Goal: Task Accomplishment & Management: Use online tool/utility

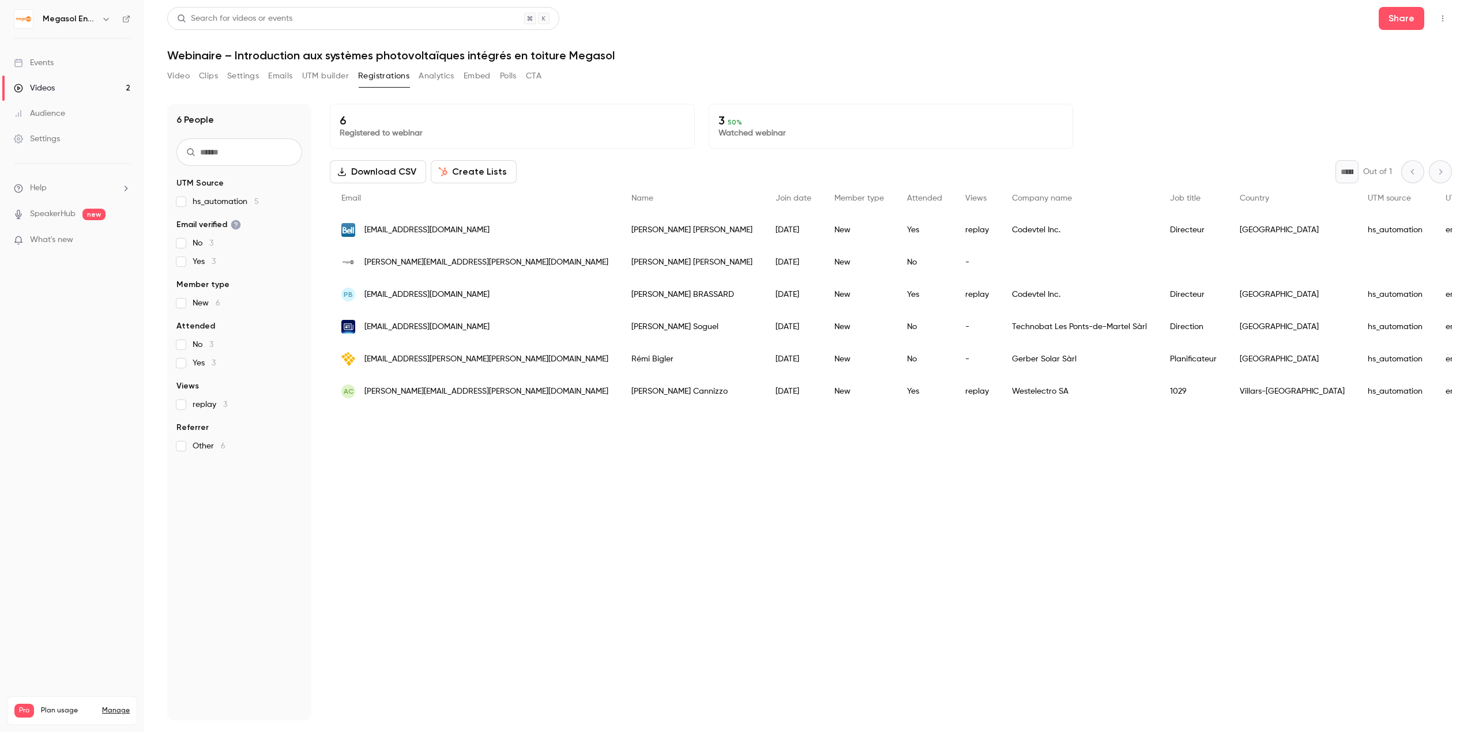
click at [827, 125] on p "3 50 %" at bounding box center [891, 121] width 345 height 14
click at [193, 365] on span "Yes 3" at bounding box center [204, 364] width 23 height 12
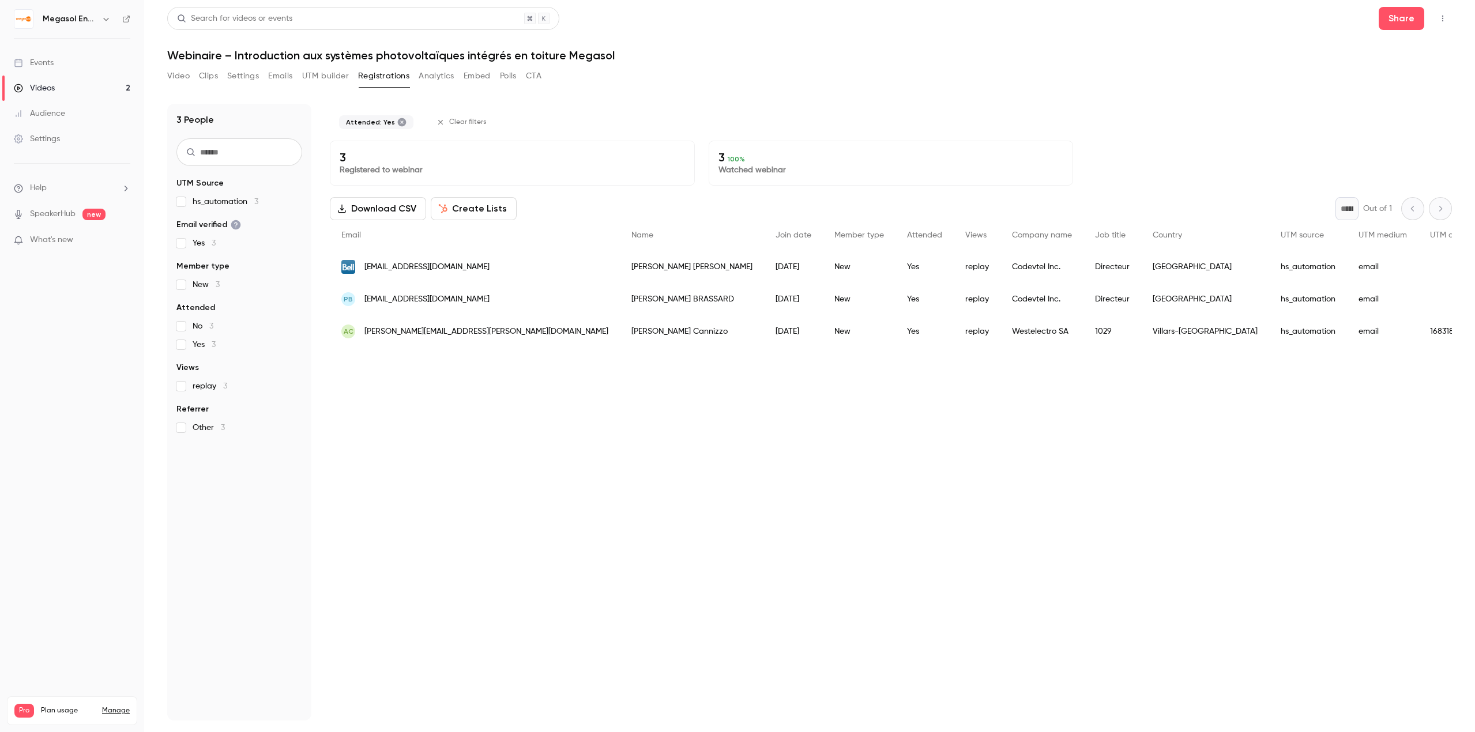
click at [822, 155] on p "3 100 %" at bounding box center [891, 158] width 345 height 14
click at [200, 321] on span "No 3" at bounding box center [203, 327] width 21 height 12
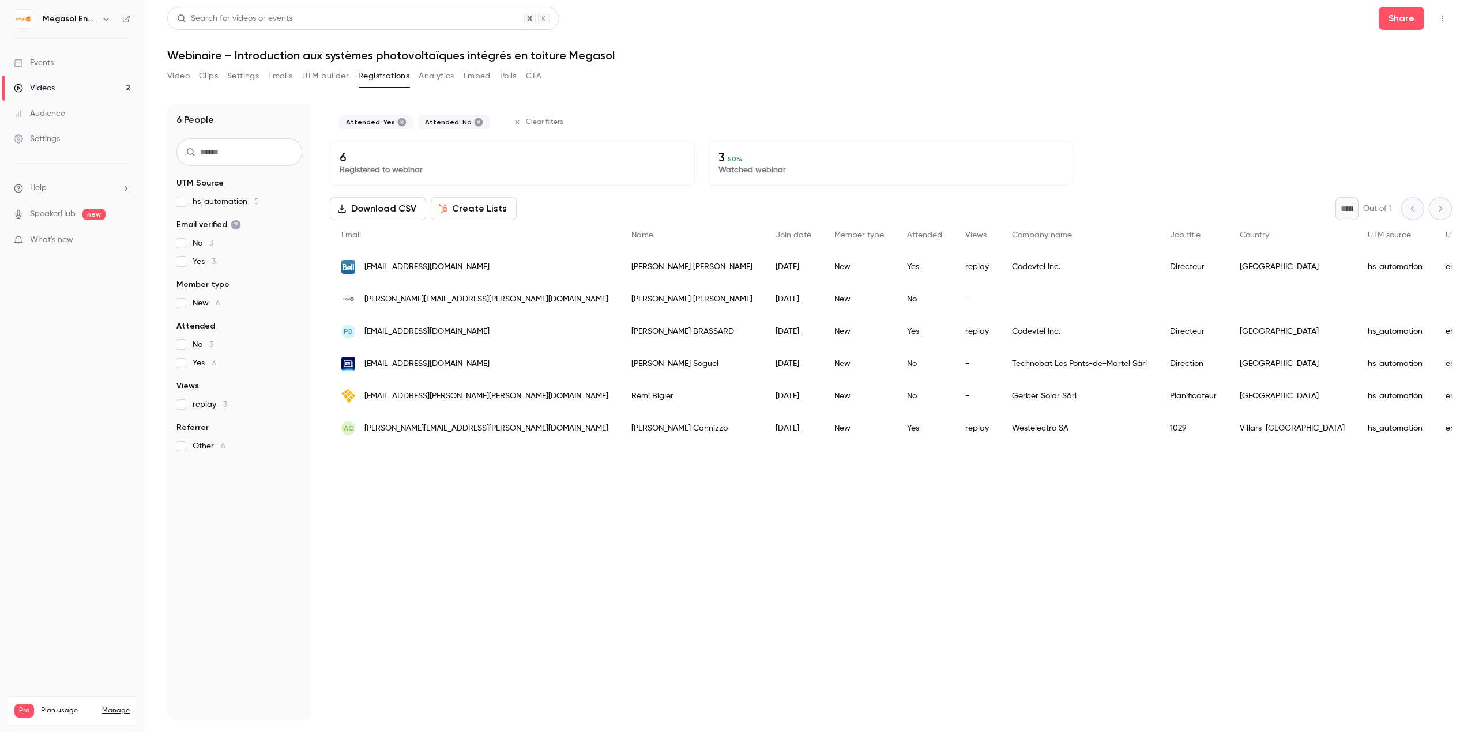
click at [189, 362] on label "Yes 3" at bounding box center [239, 364] width 126 height 12
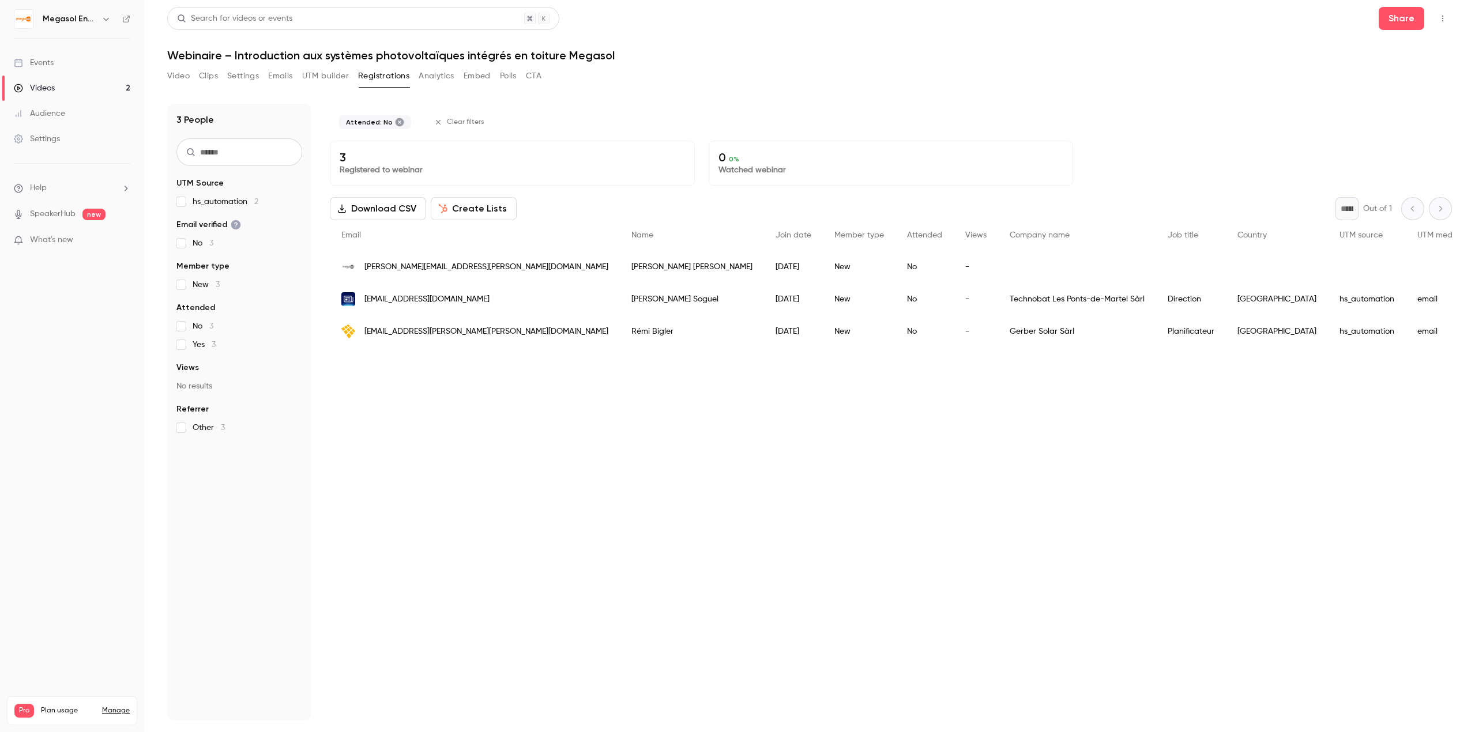
click at [188, 345] on label "Yes 3" at bounding box center [239, 345] width 126 height 12
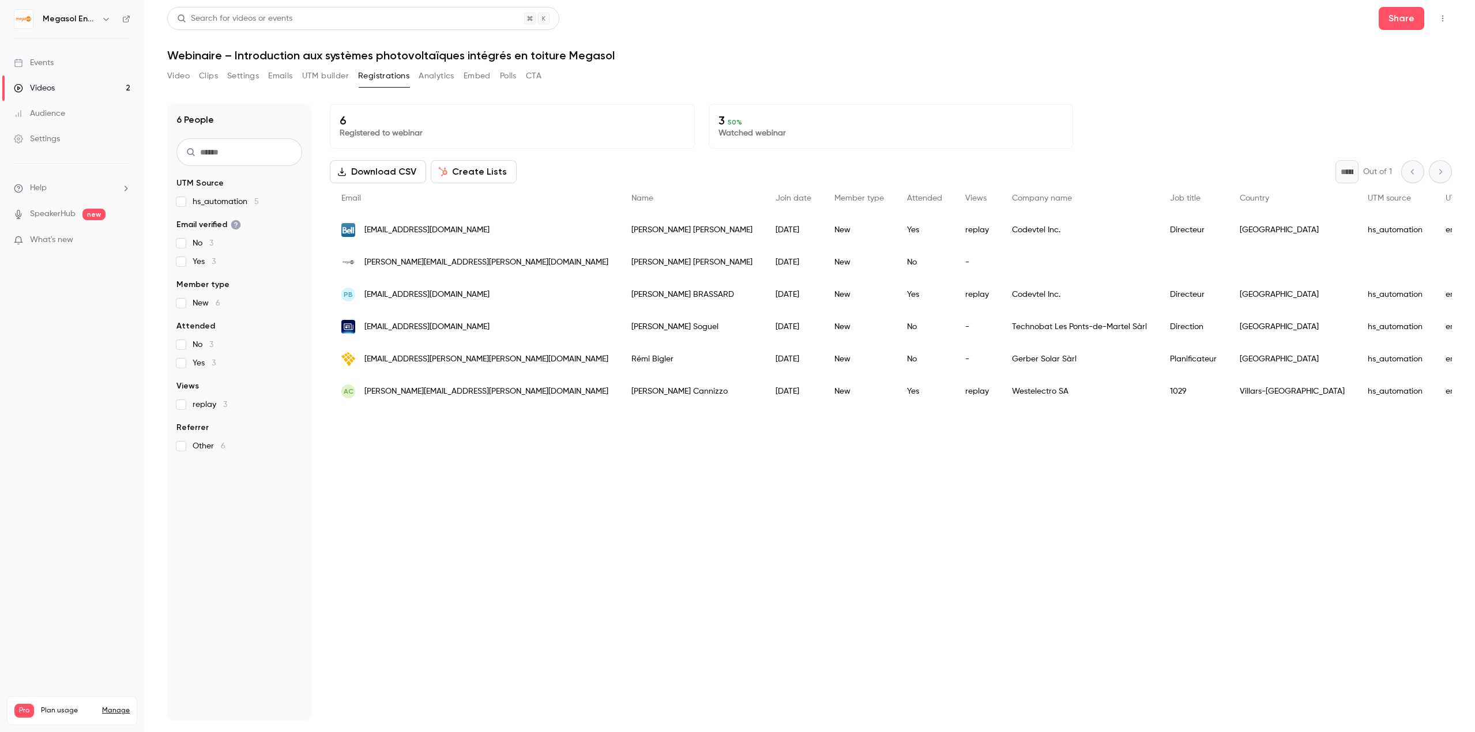
click at [186, 401] on label "replay 3" at bounding box center [239, 405] width 126 height 12
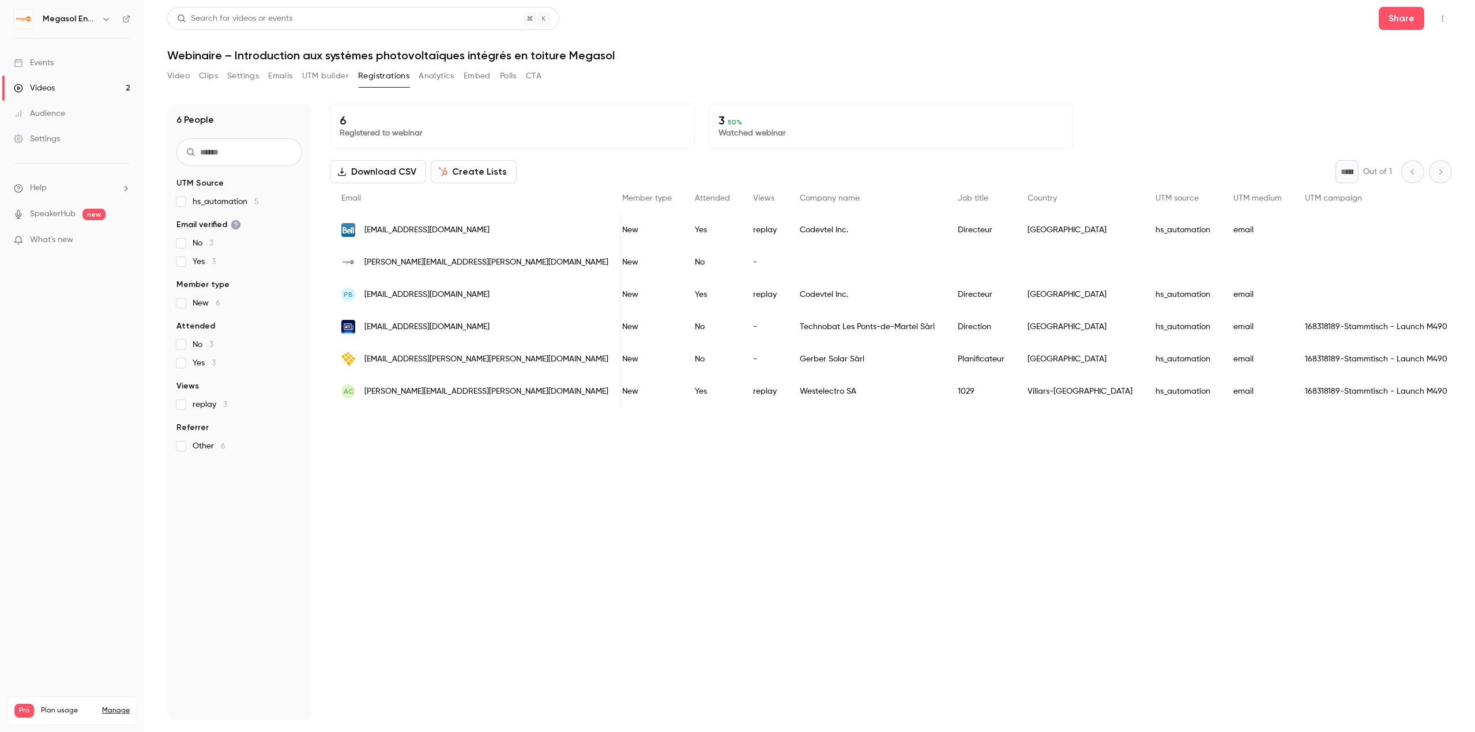
scroll to position [0, 216]
drag, startPoint x: 904, startPoint y: 412, endPoint x: 1118, endPoint y: 420, distance: 214.1
click at [1118, 420] on div "6 Registered to webinar 3 50 % Watched webinar Download CSV Create Lists * Out …" at bounding box center [891, 412] width 1122 height 617
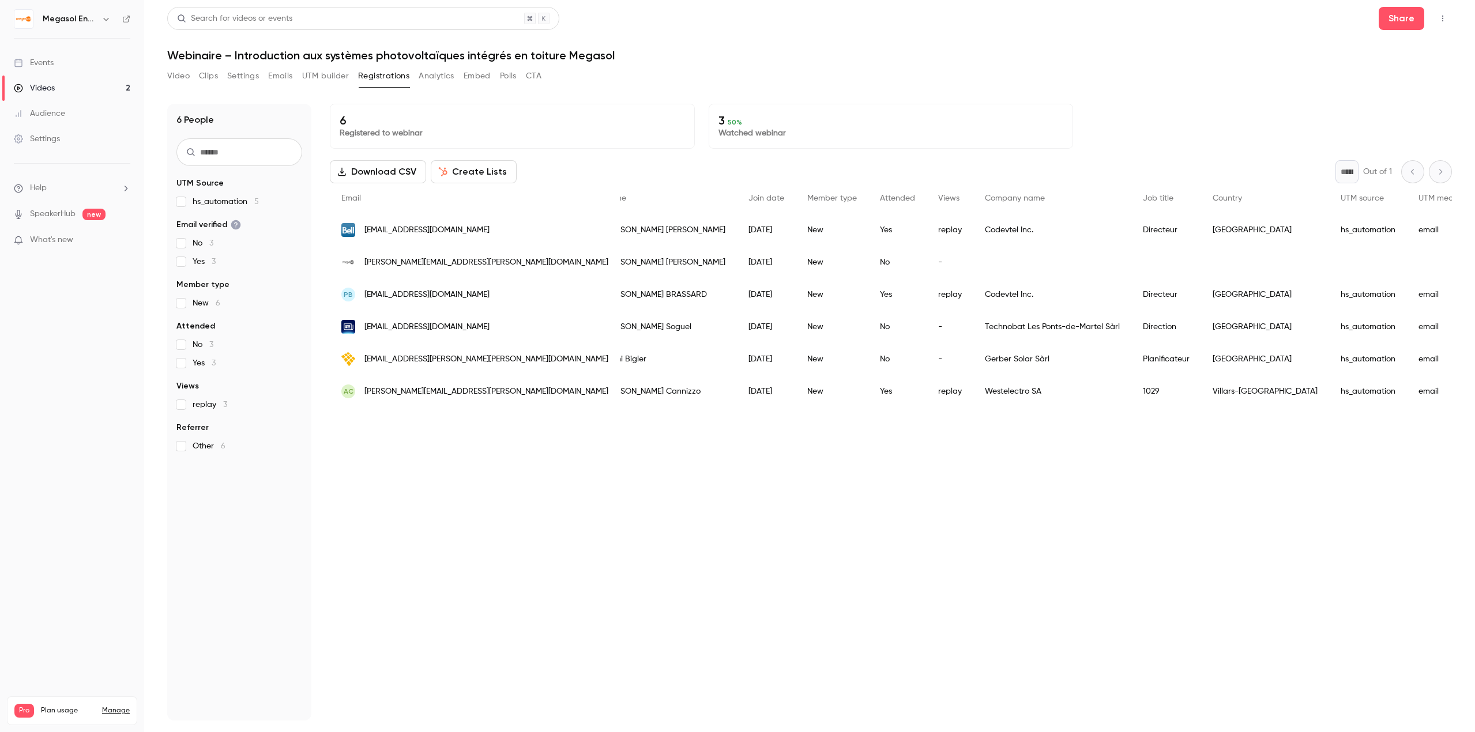
scroll to position [0, 0]
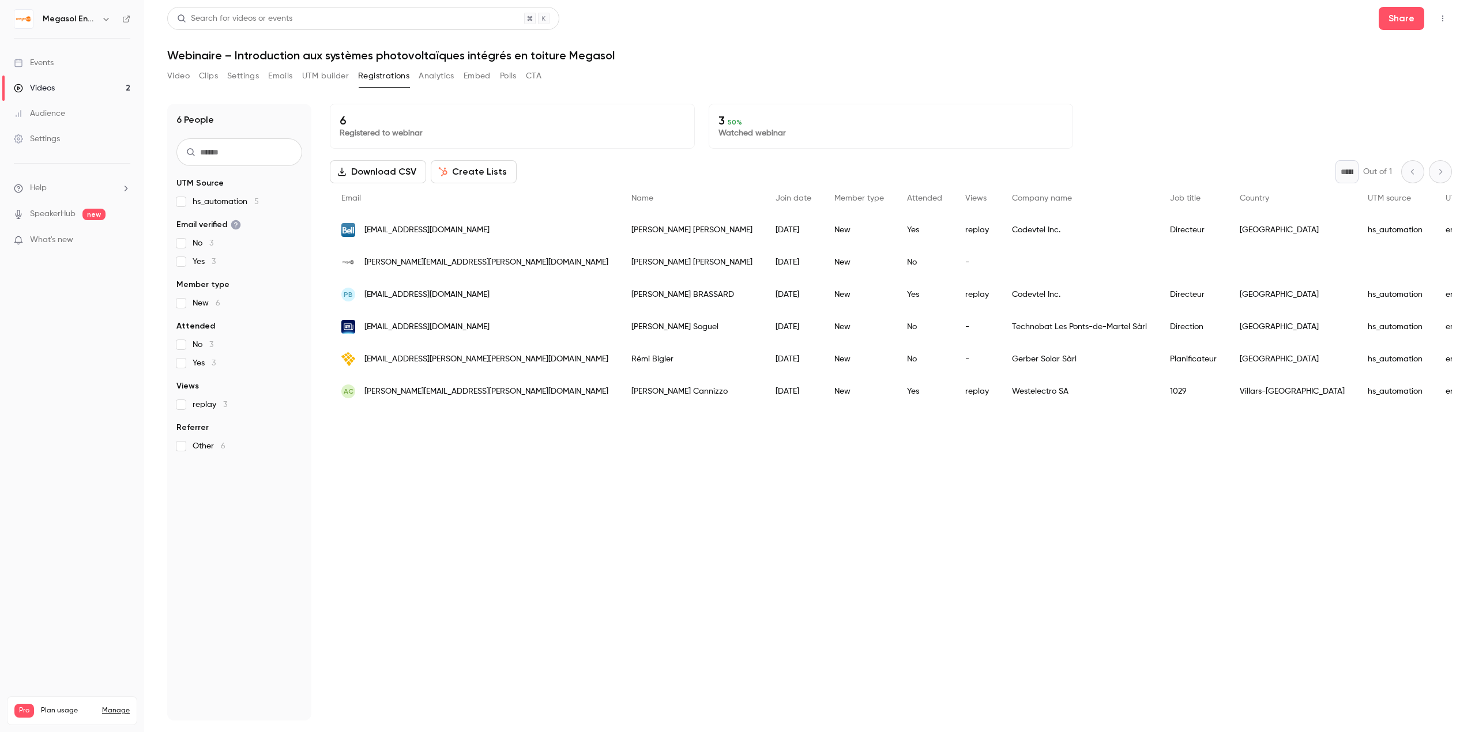
click at [739, 130] on p "Watched webinar" at bounding box center [891, 133] width 345 height 12
click at [739, 131] on p "Watched webinar" at bounding box center [891, 133] width 345 height 12
click at [116, 108] on link "Audience" at bounding box center [72, 113] width 144 height 25
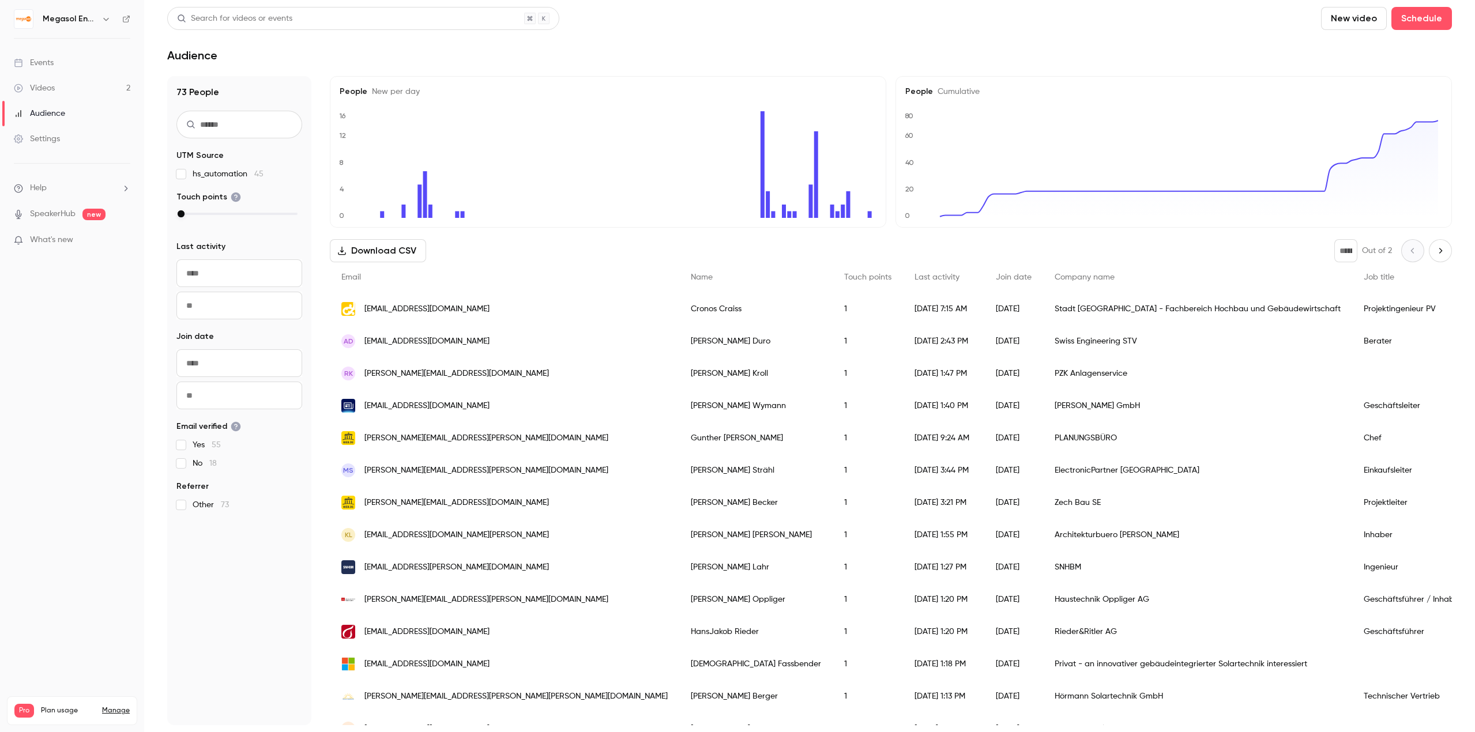
click at [112, 96] on link "Videos 2" at bounding box center [72, 88] width 144 height 25
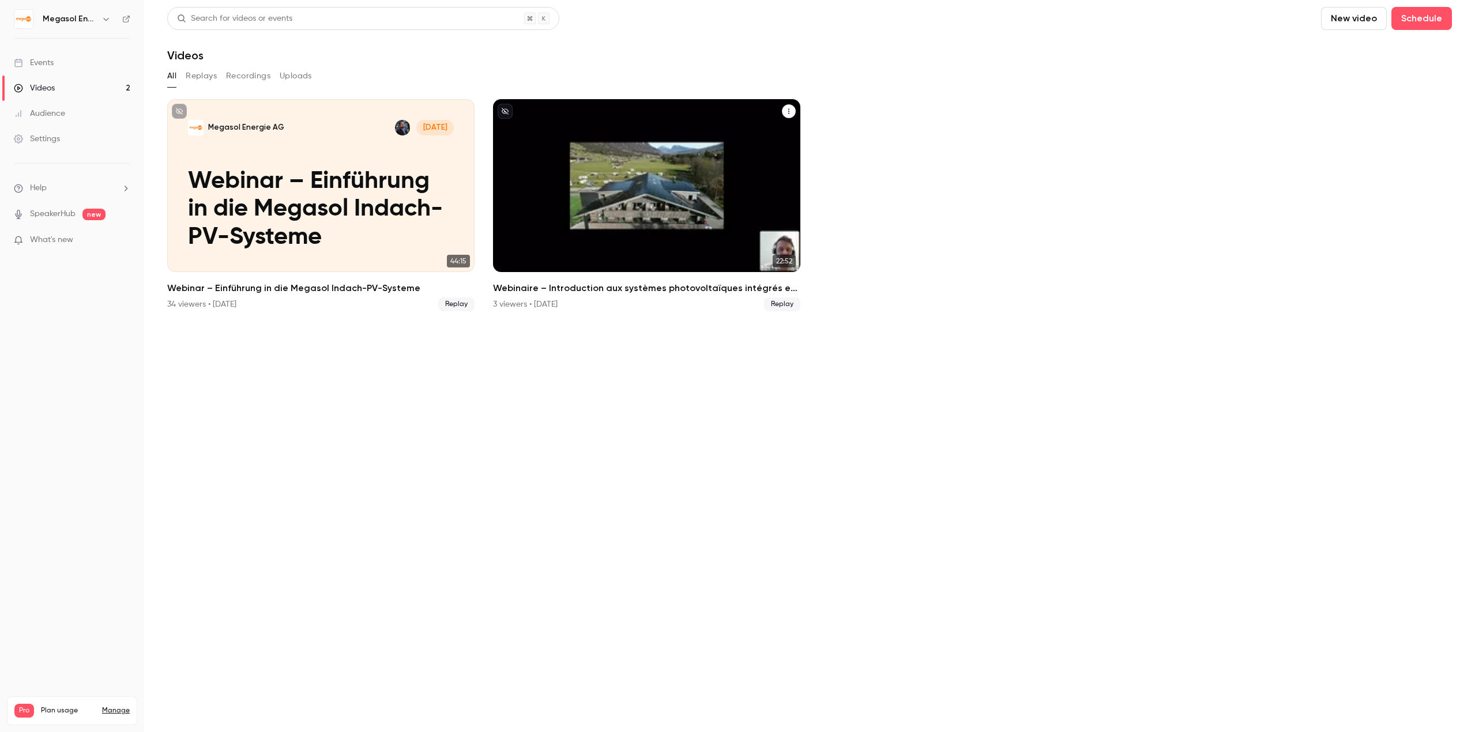
click at [603, 171] on p "Webinaire – Introduction aux systèmes photovoltaïques intégrés en toiture Megas…" at bounding box center [647, 210] width 266 height 84
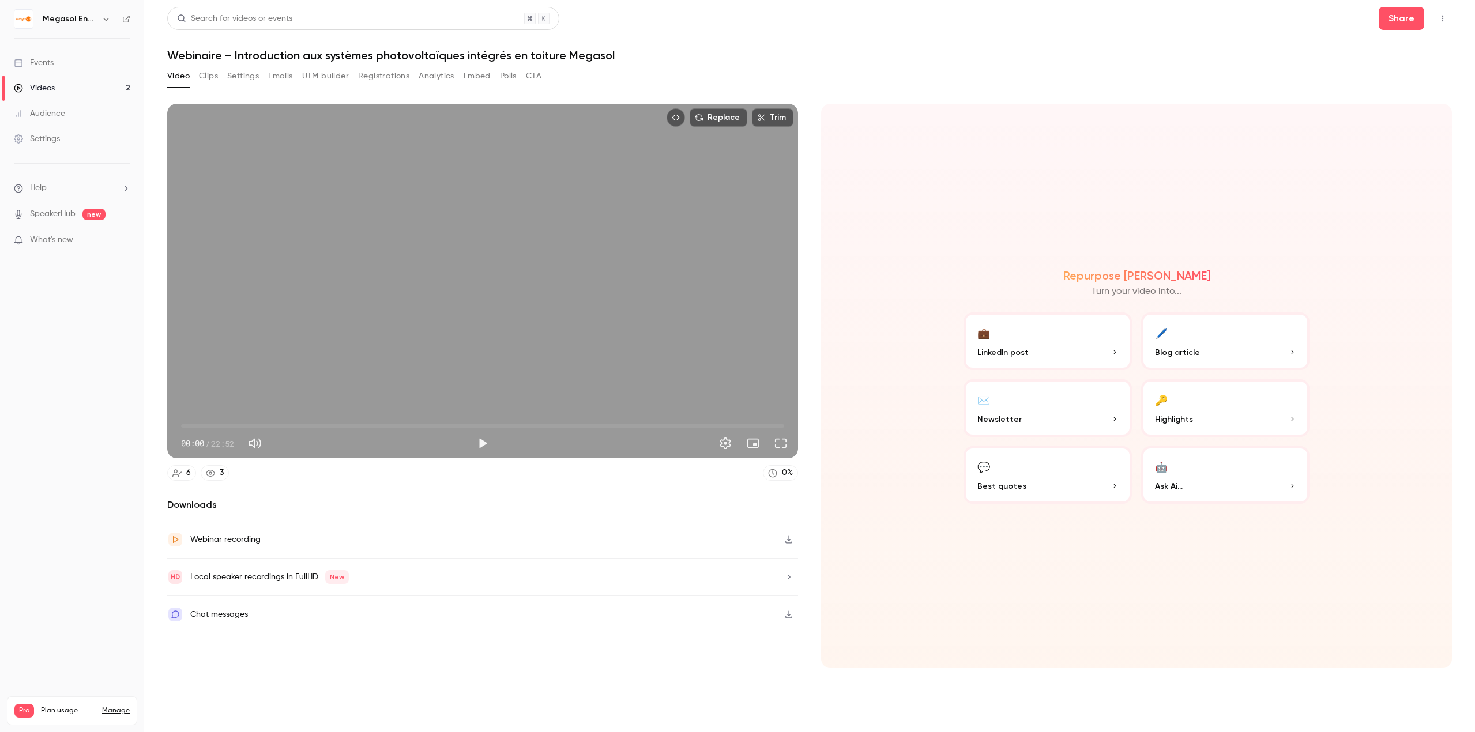
click at [219, 468] on link "3" at bounding box center [215, 473] width 28 height 16
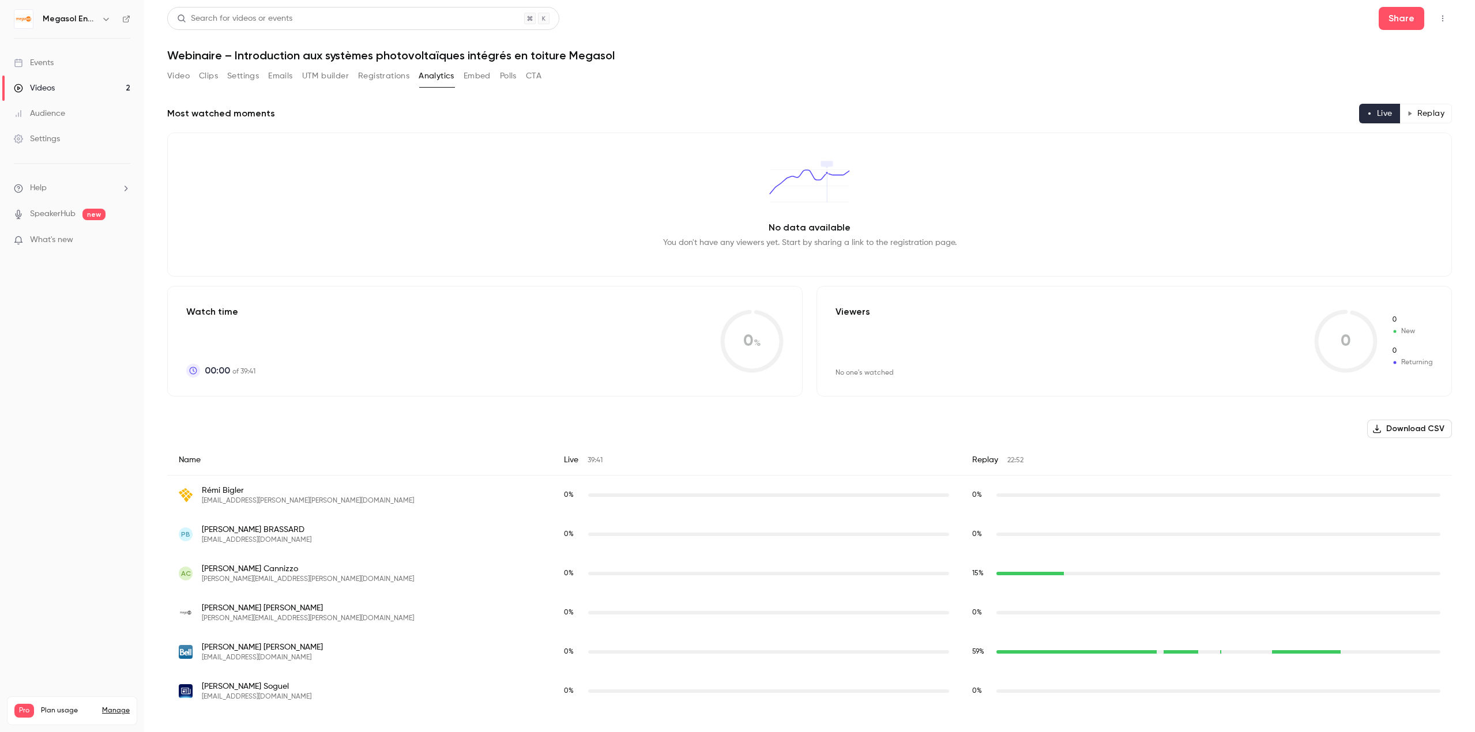
click at [1412, 114] on icon "button" at bounding box center [1410, 114] width 6 height 6
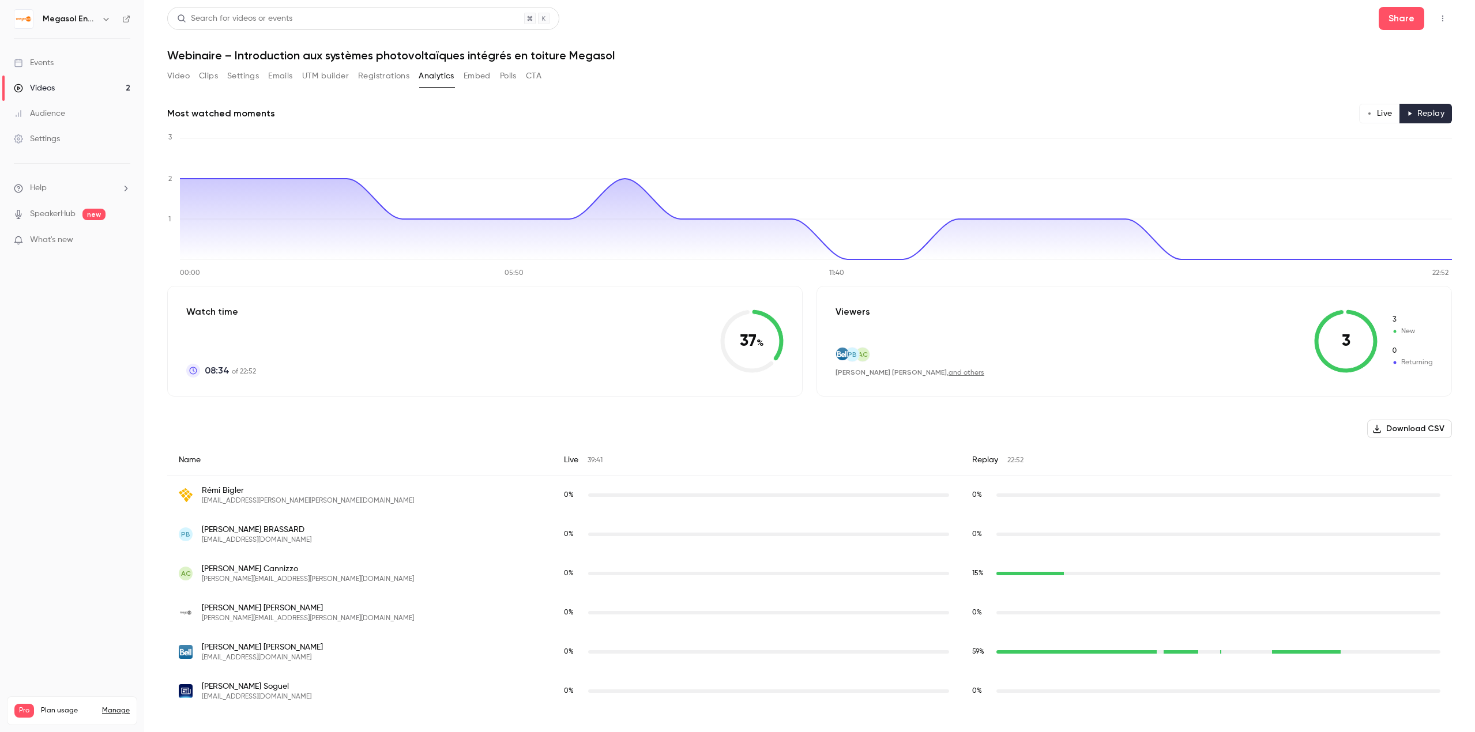
click at [1383, 108] on button "Live" at bounding box center [1379, 114] width 41 height 20
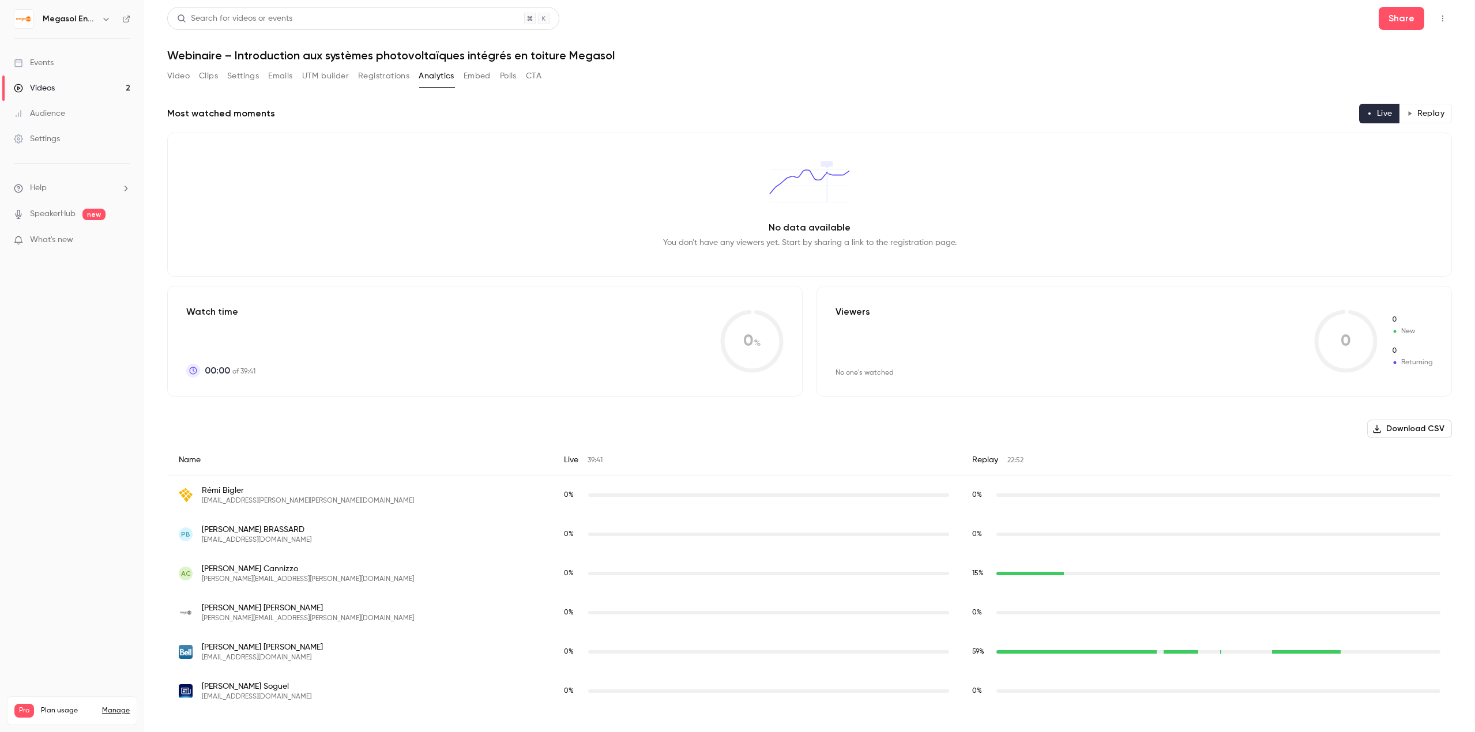
click at [183, 80] on button "Video" at bounding box center [178, 76] width 22 height 18
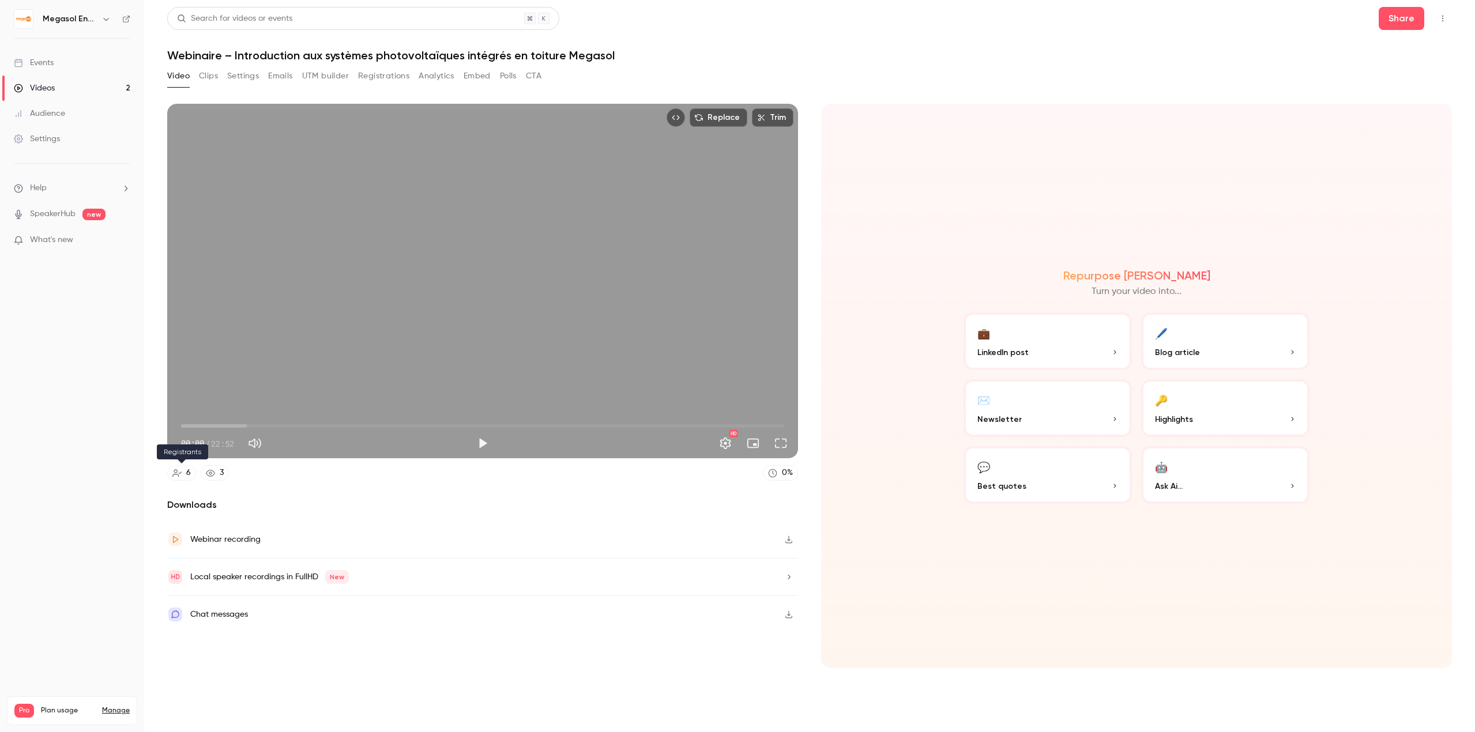
click at [182, 476] on link "6" at bounding box center [181, 473] width 29 height 16
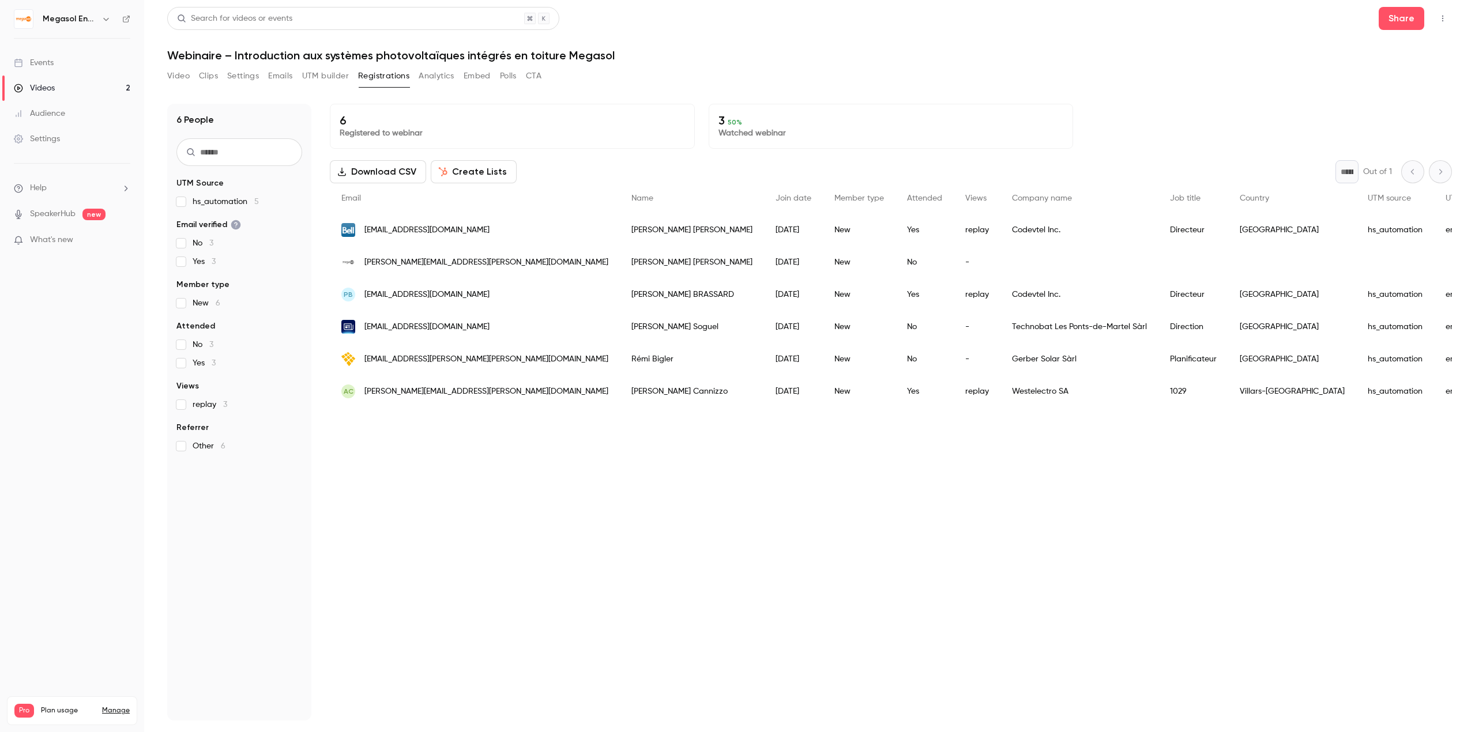
click at [758, 126] on p "3 50 %" at bounding box center [891, 121] width 345 height 14
click at [206, 369] on section "UTM Source hs_automation 5 Email verified No 3 Yes 3 Member type New 6 Attended…" at bounding box center [239, 315] width 126 height 275
click at [203, 366] on span "Yes 3" at bounding box center [204, 364] width 23 height 12
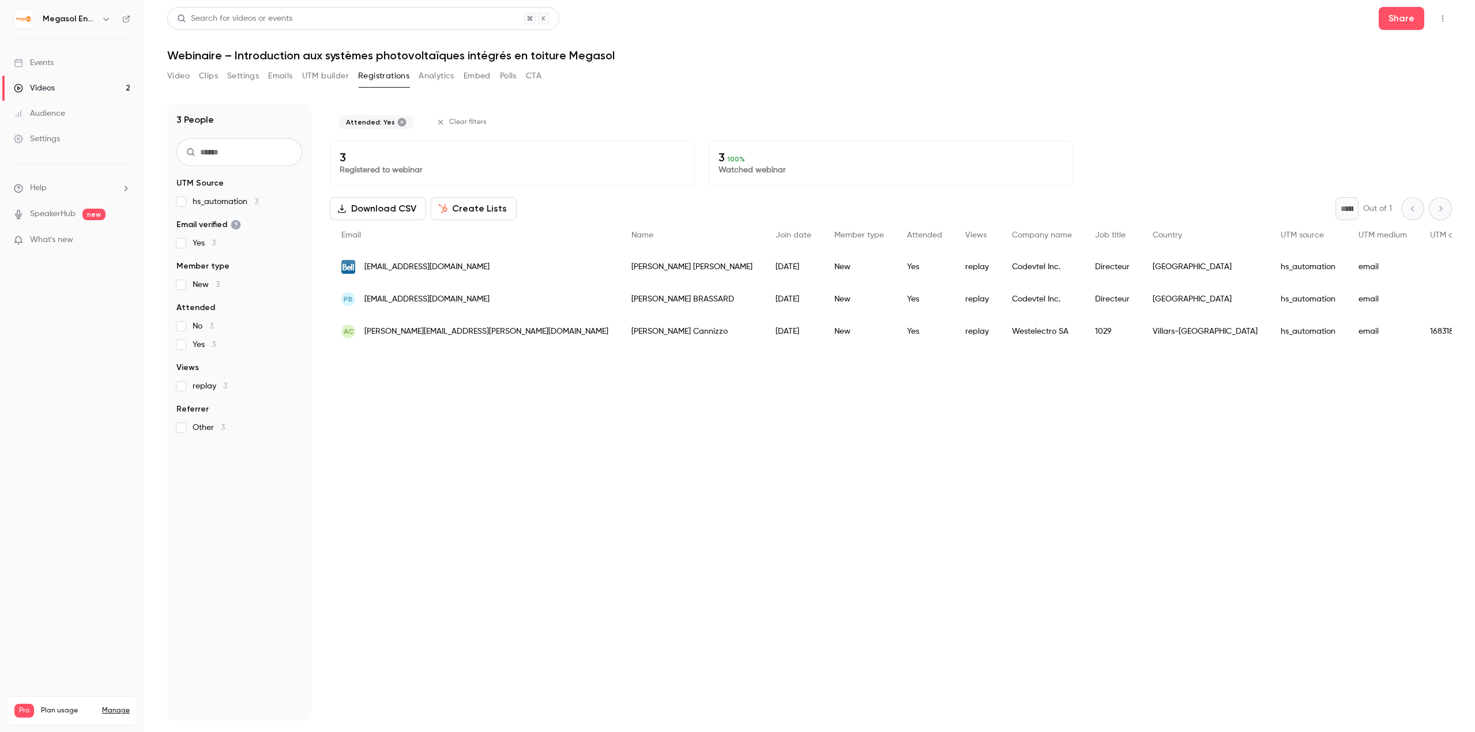
click at [186, 345] on label "Yes 3" at bounding box center [239, 345] width 126 height 12
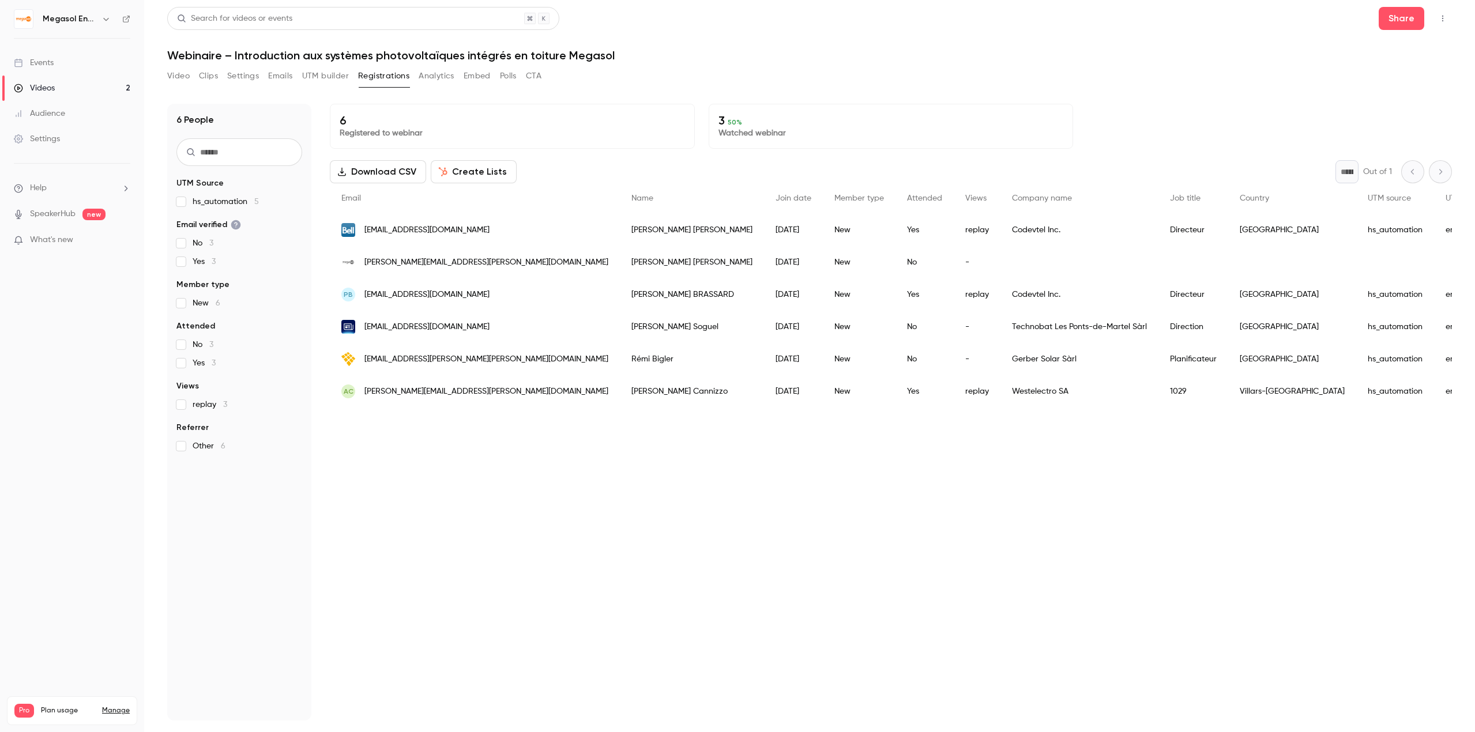
click at [466, 171] on button "Create Lists" at bounding box center [474, 171] width 86 height 23
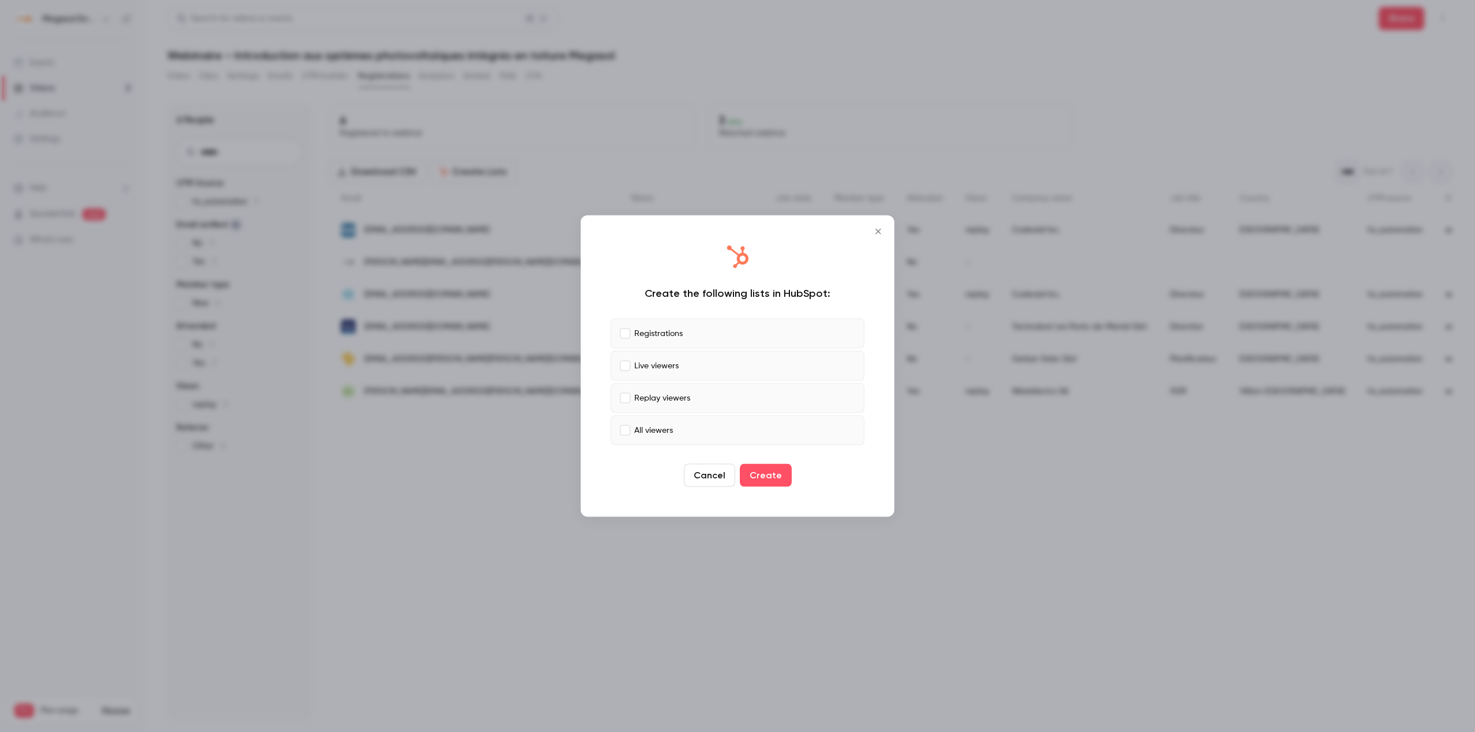
click at [654, 384] on label "Replay viewers" at bounding box center [738, 399] width 254 height 30
click at [646, 363] on p "Live viewers" at bounding box center [656, 366] width 44 height 12
click at [645, 429] on p "All viewers" at bounding box center [653, 430] width 39 height 12
click at [768, 477] on button "Create" at bounding box center [766, 475] width 52 height 23
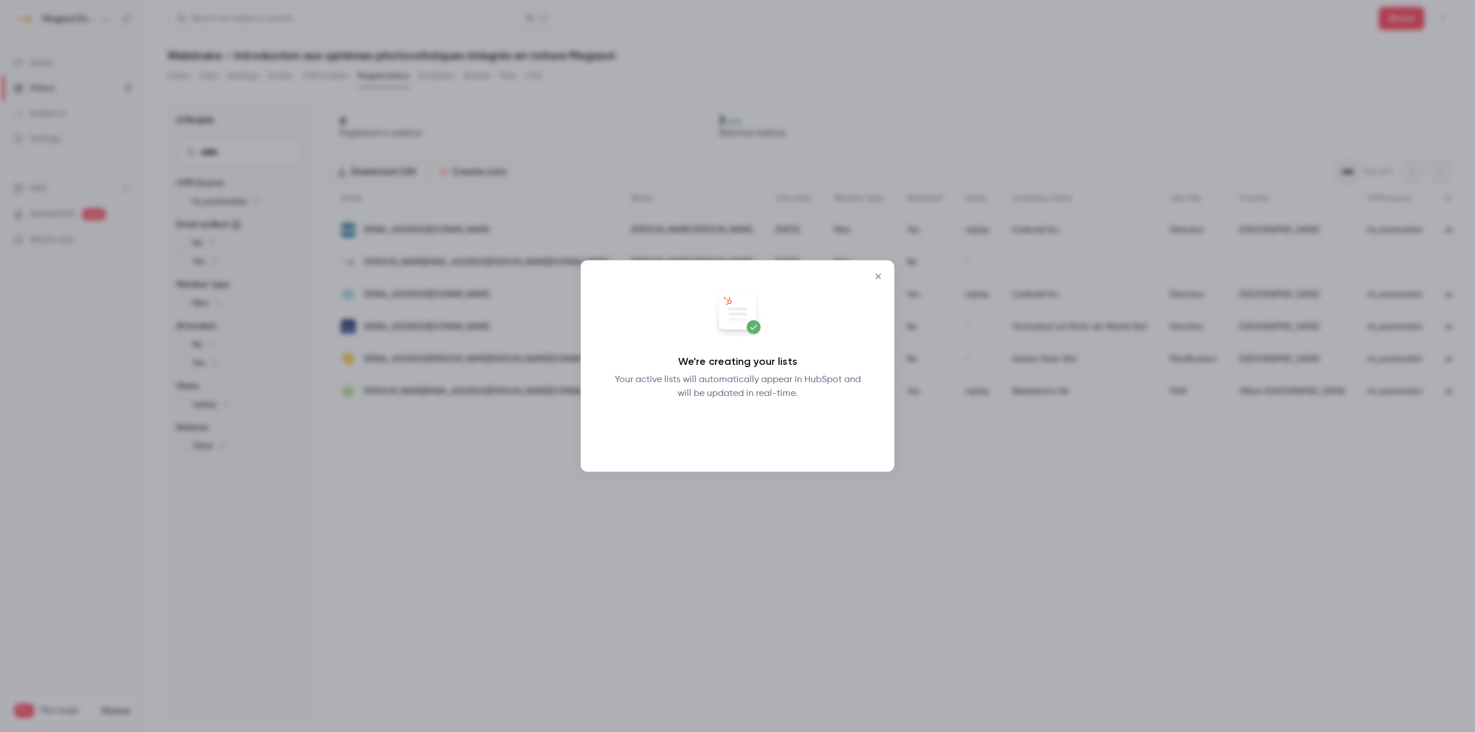
click at [742, 429] on button "Okay" at bounding box center [738, 430] width 42 height 23
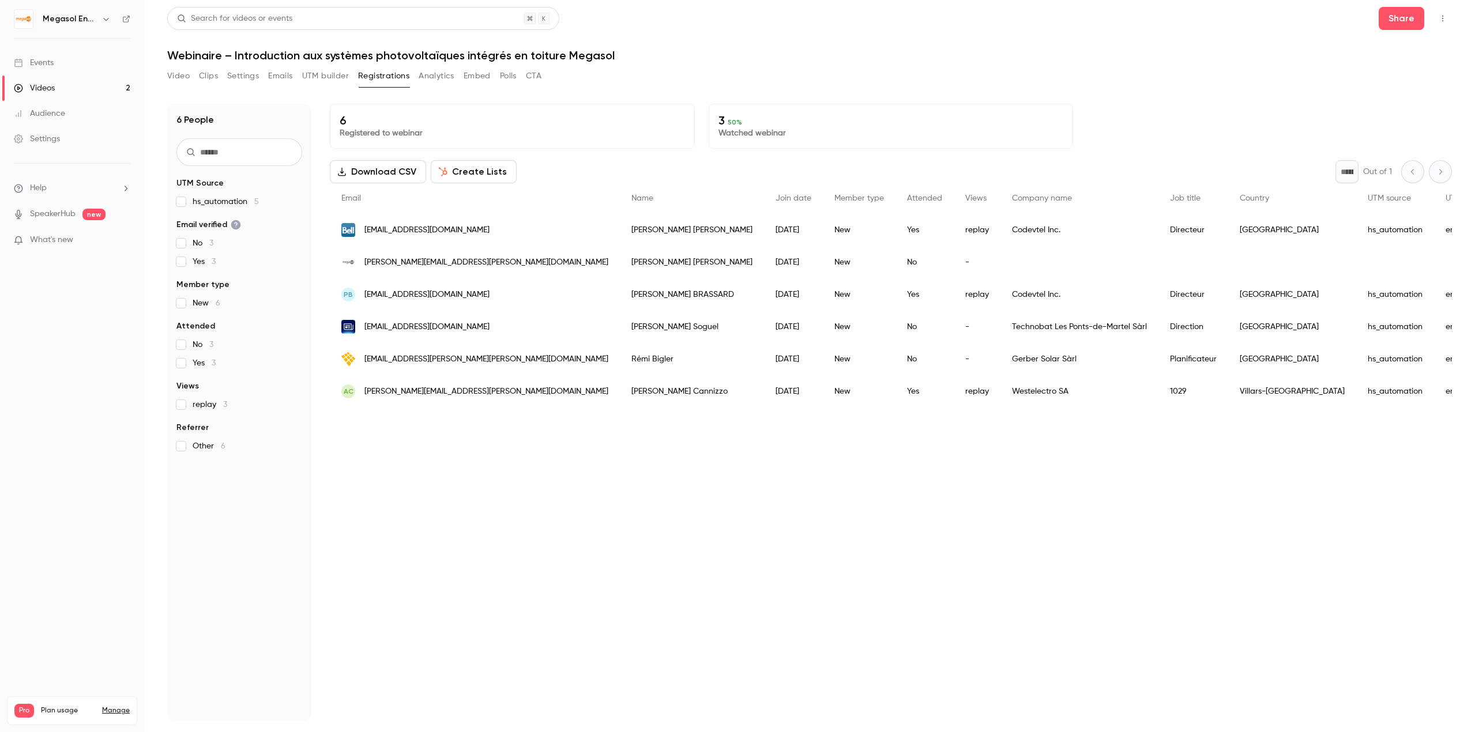
click at [101, 91] on link "Videos 2" at bounding box center [72, 88] width 144 height 25
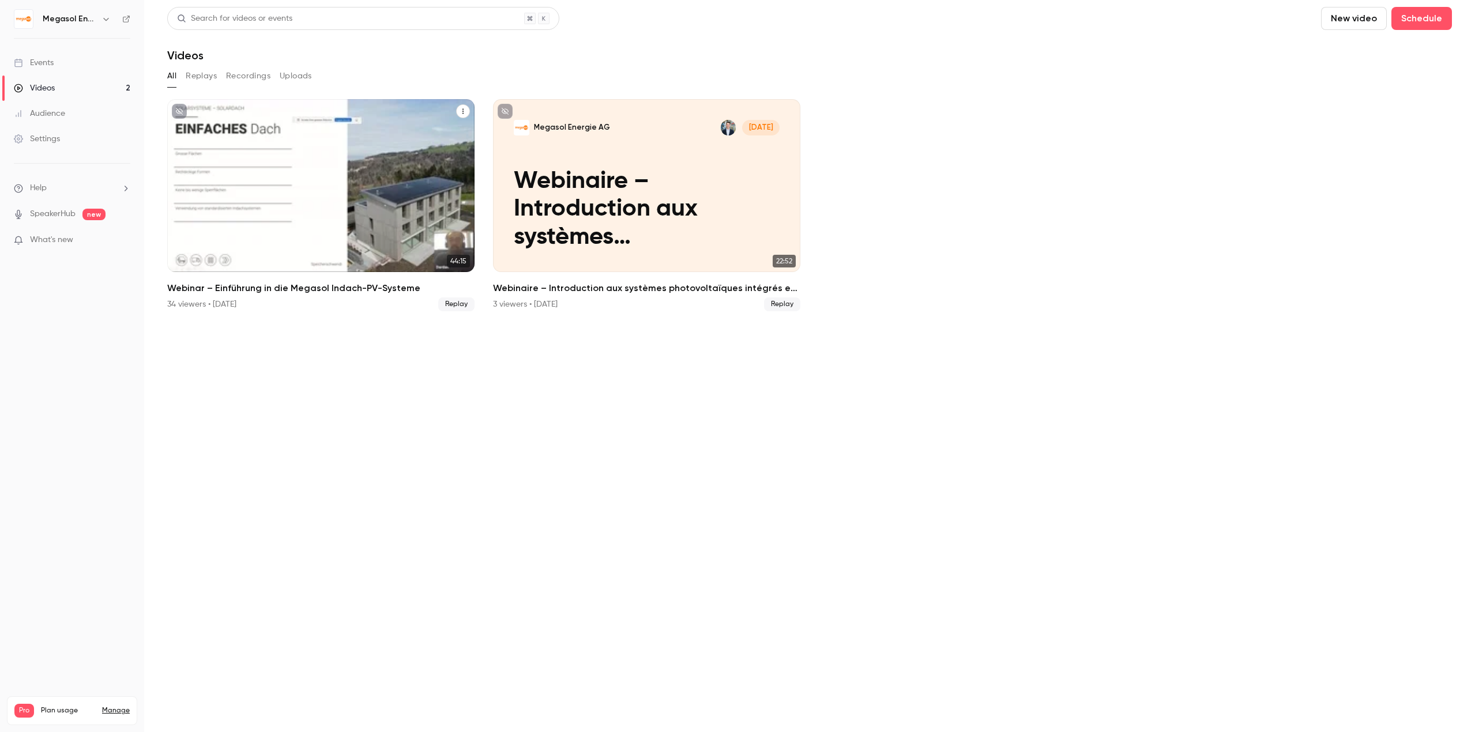
click at [239, 128] on p "Megasol Energie AG" at bounding box center [246, 127] width 76 height 10
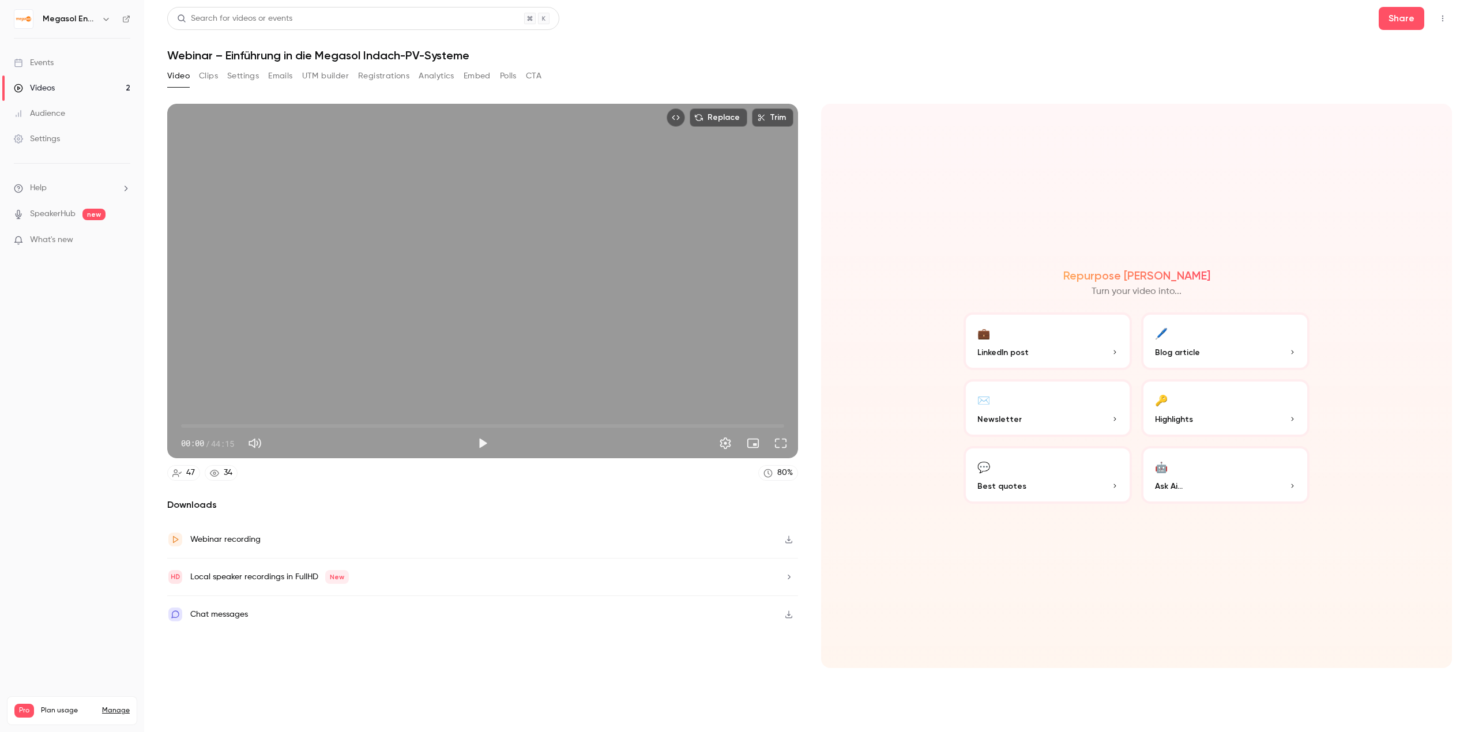
click at [372, 75] on button "Registrations" at bounding box center [383, 76] width 51 height 18
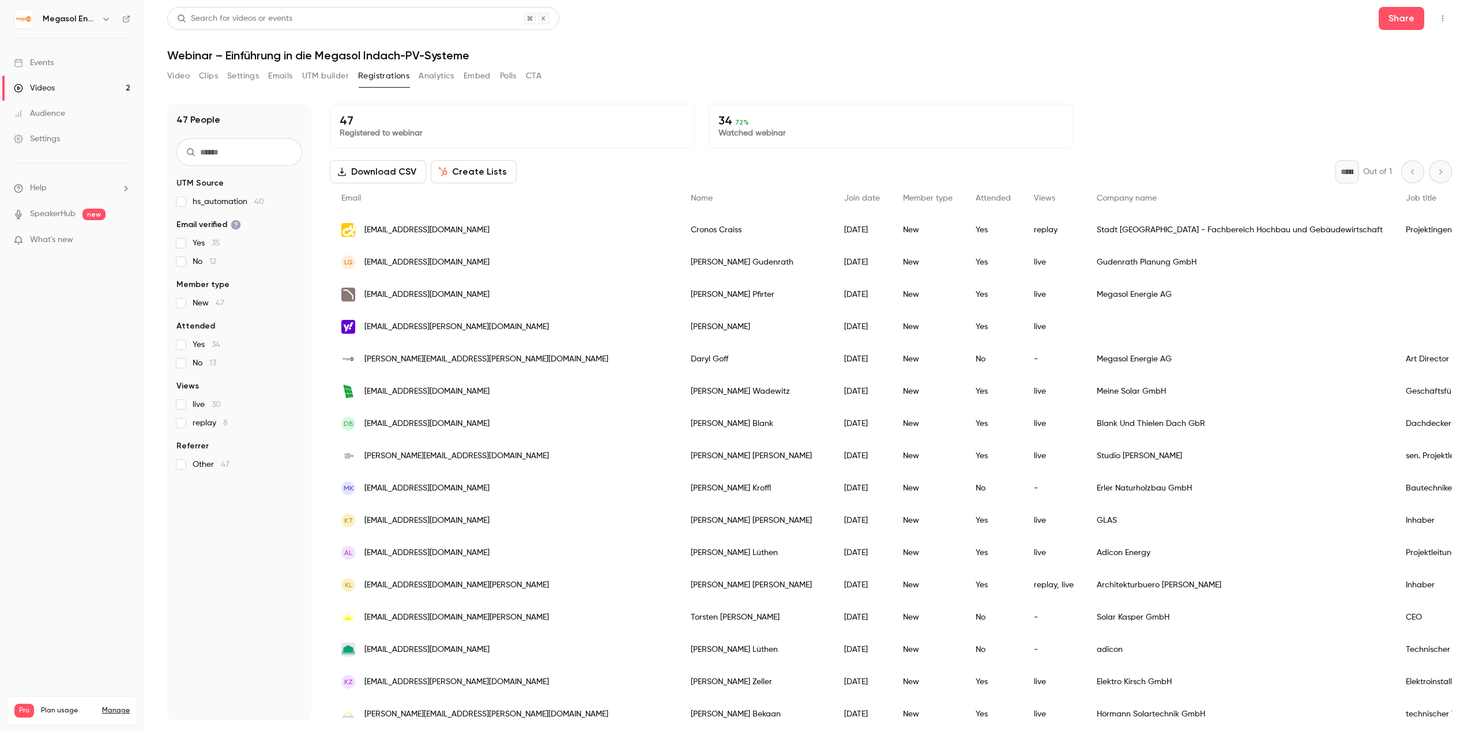
click at [191, 364] on label "No 13" at bounding box center [239, 364] width 126 height 12
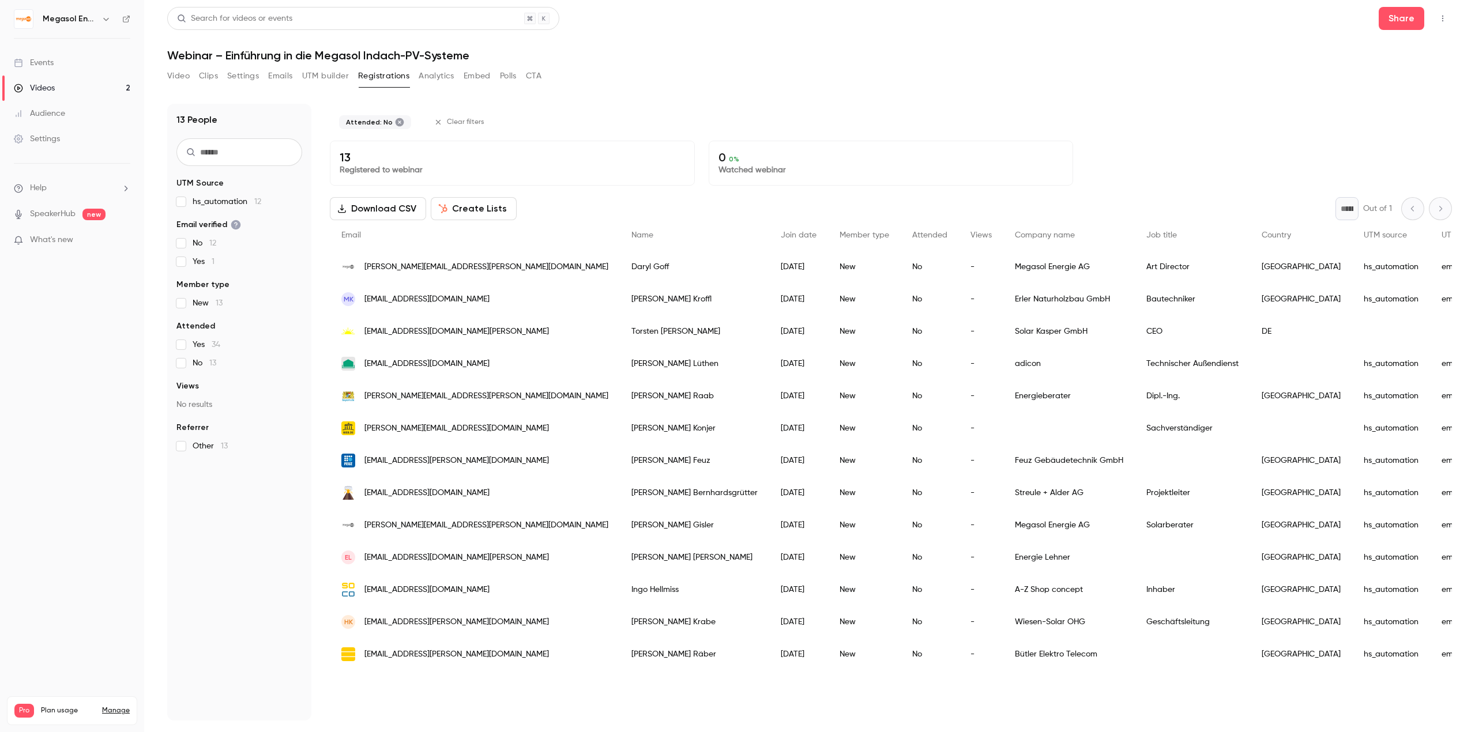
click at [219, 364] on label "No 13" at bounding box center [239, 364] width 126 height 12
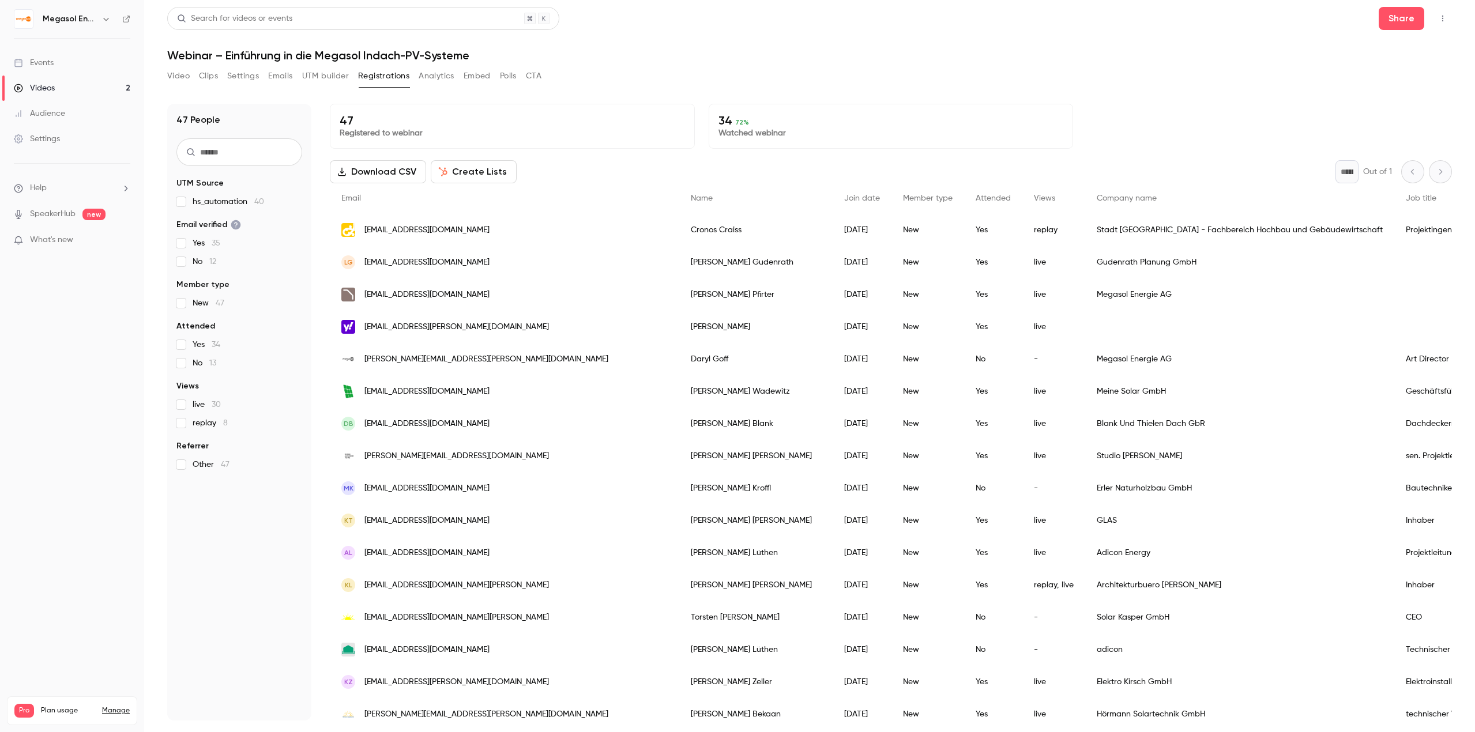
click at [765, 130] on p "Watched webinar" at bounding box center [891, 133] width 345 height 12
click at [735, 126] on span "72 %" at bounding box center [742, 122] width 14 height 8
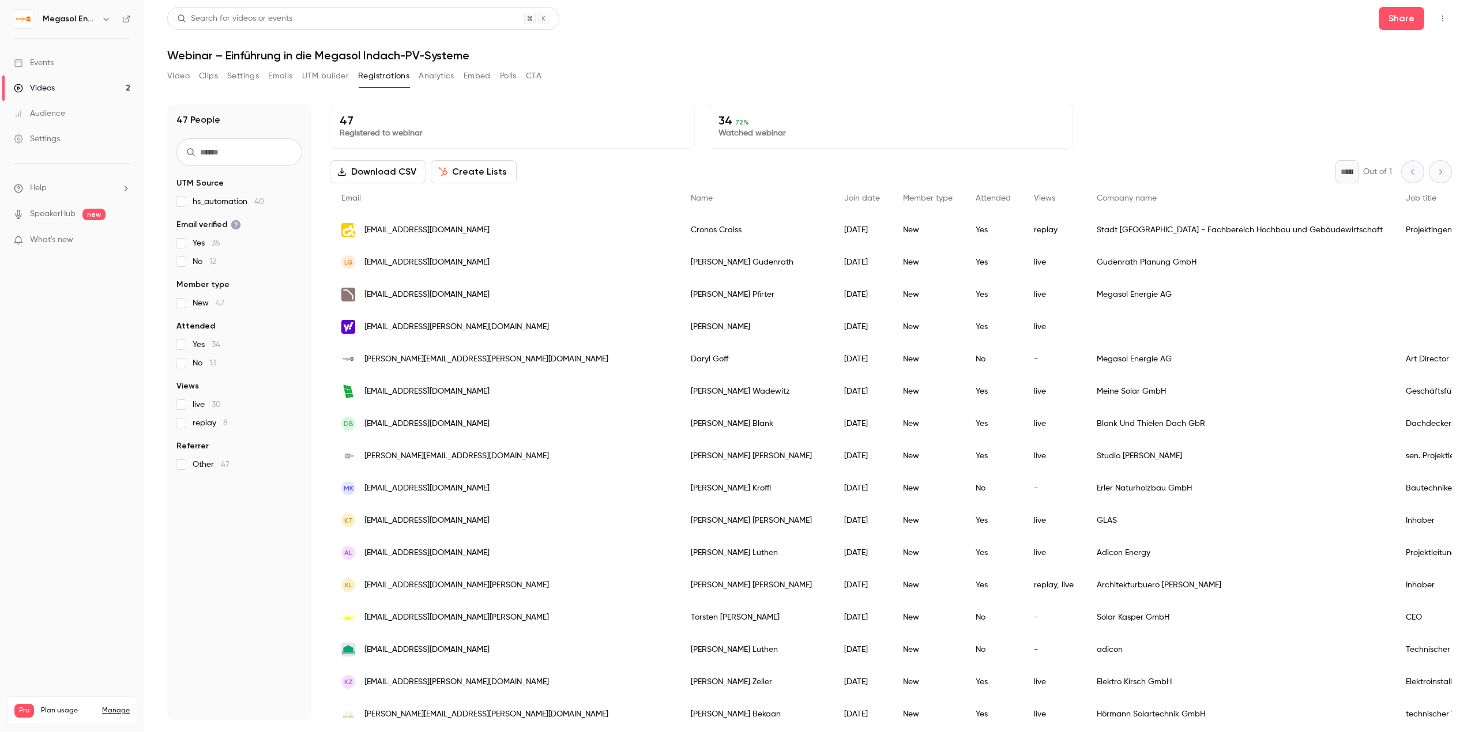
click at [207, 366] on span "No 13" at bounding box center [205, 364] width 24 height 12
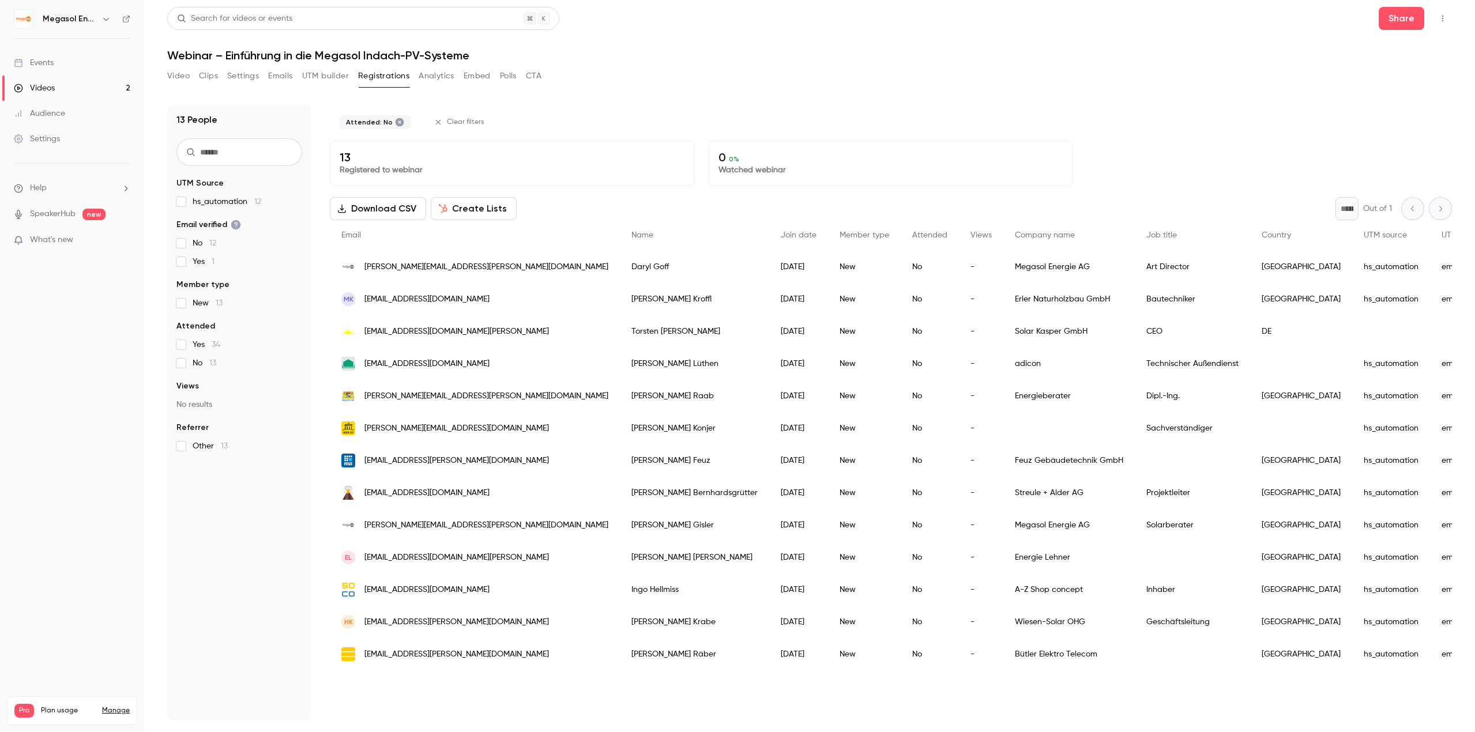
click at [207, 367] on span "No 13" at bounding box center [205, 364] width 24 height 12
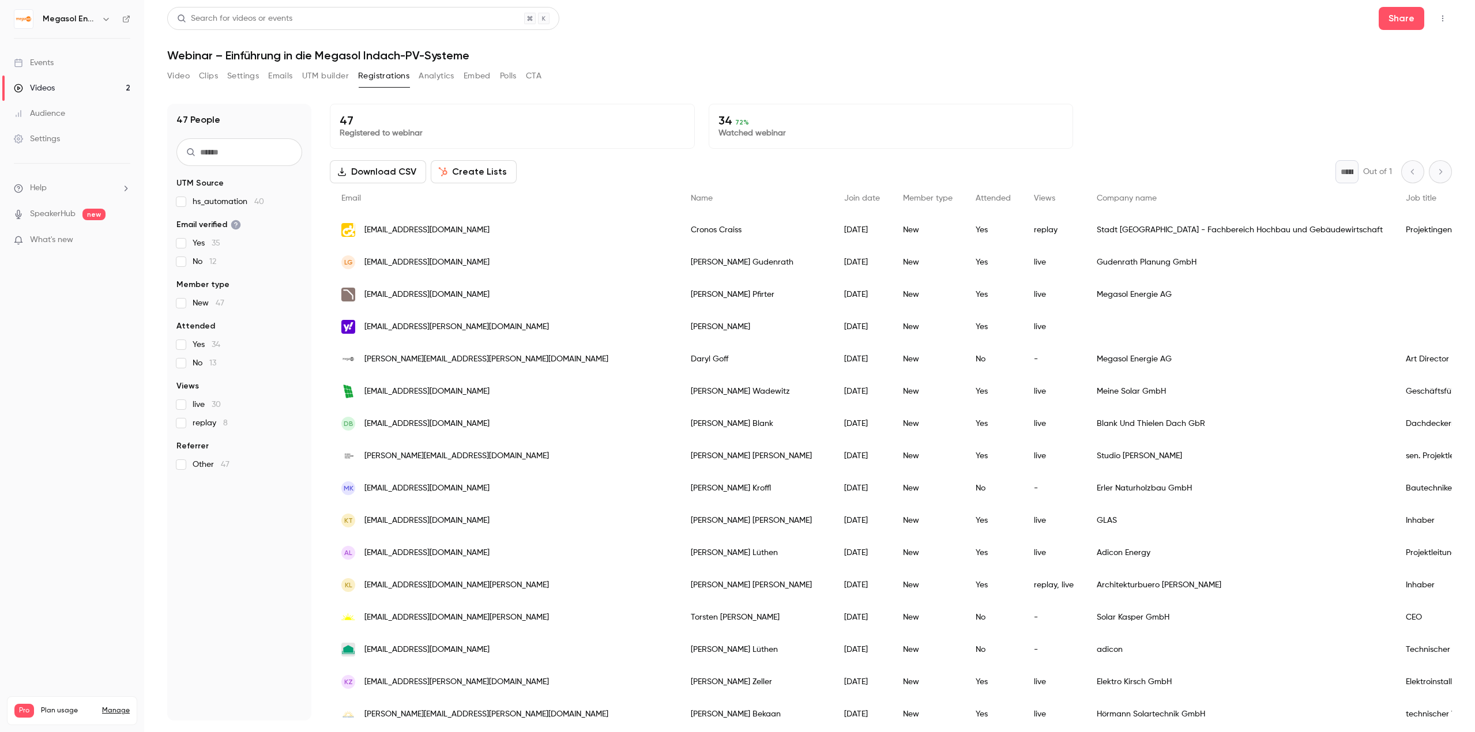
click at [204, 347] on span "Yes 34" at bounding box center [207, 345] width 28 height 12
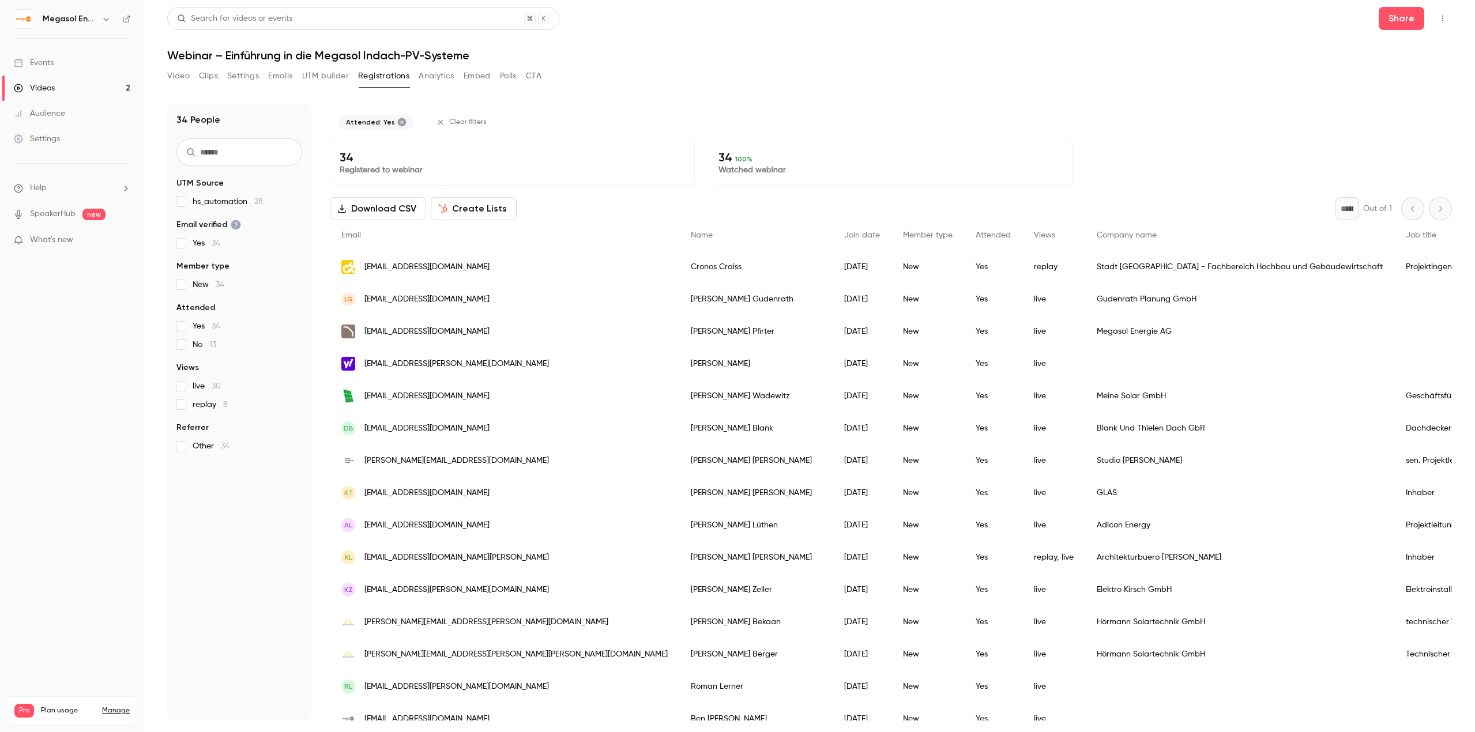
click at [208, 408] on span "replay 8" at bounding box center [210, 405] width 35 height 12
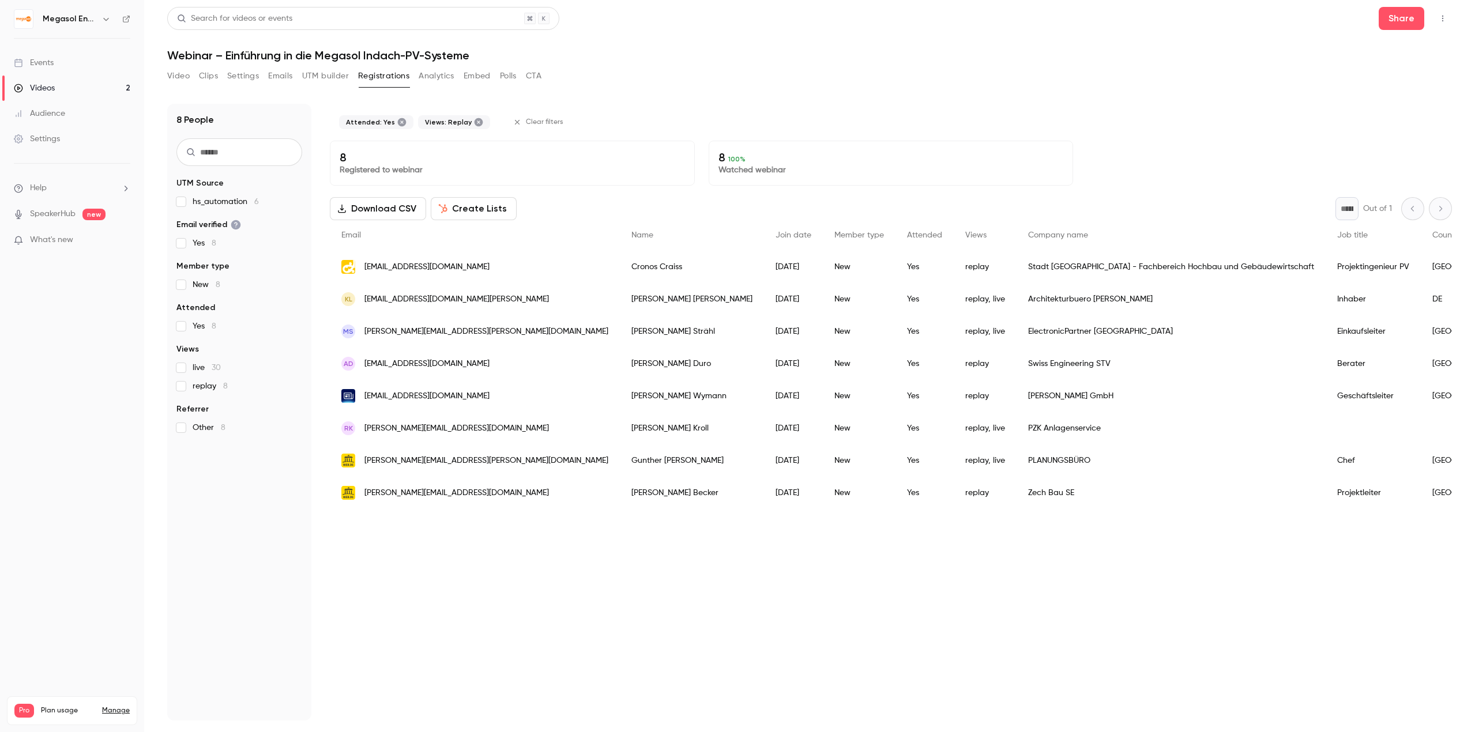
click at [205, 329] on span "Yes 8" at bounding box center [205, 327] width 24 height 12
click at [198, 384] on span "replay 8" at bounding box center [210, 387] width 35 height 12
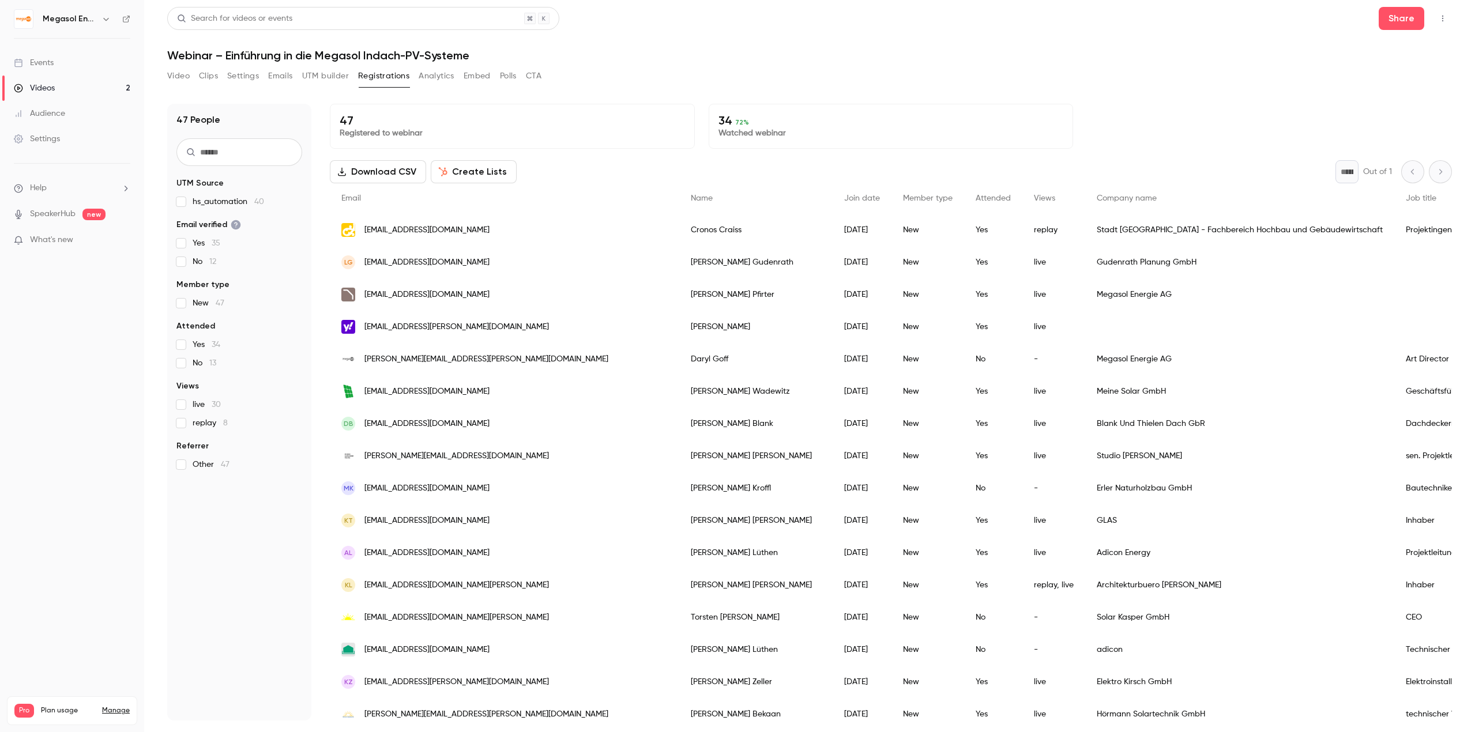
click at [206, 423] on span "replay 8" at bounding box center [210, 424] width 35 height 12
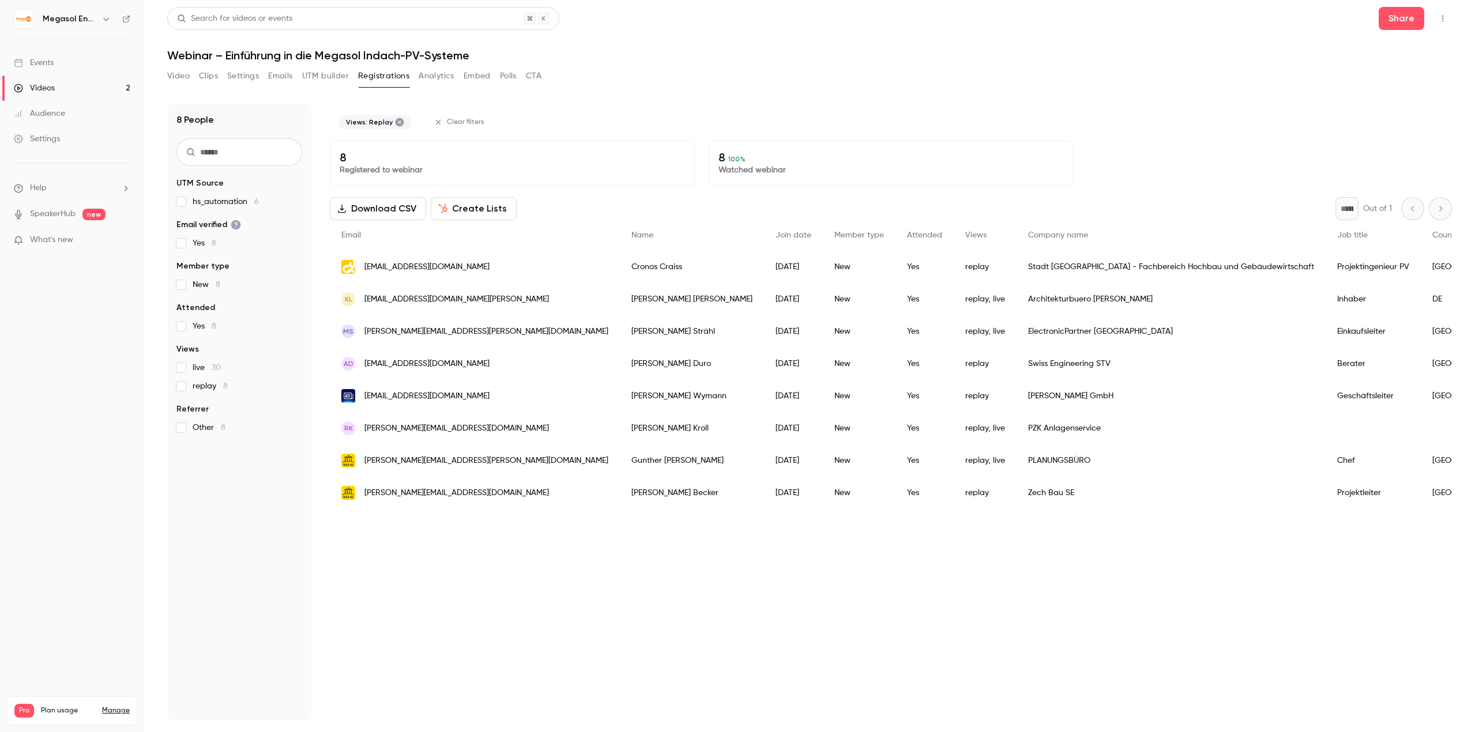
click at [193, 390] on span "replay 8" at bounding box center [210, 387] width 35 height 12
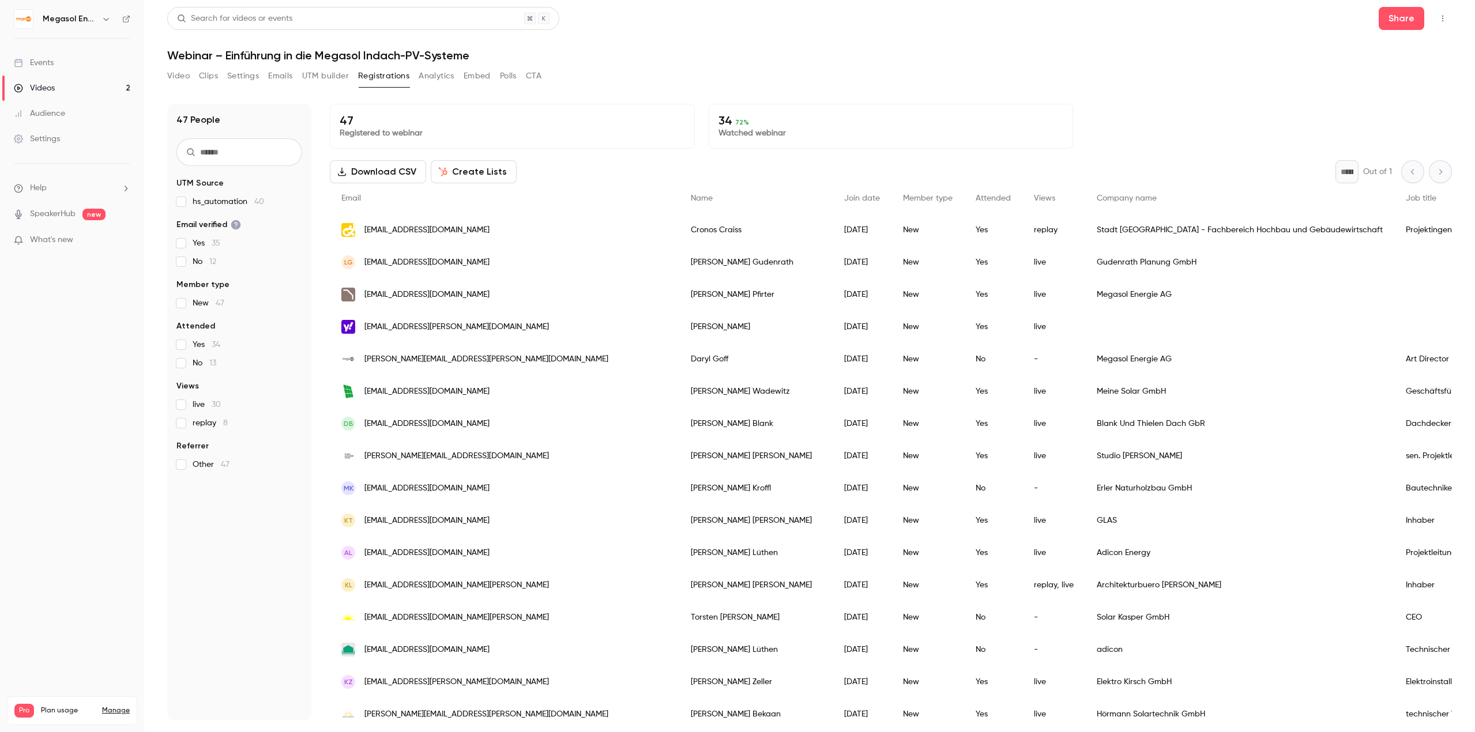
click at [224, 465] on span "47" at bounding box center [225, 465] width 9 height 8
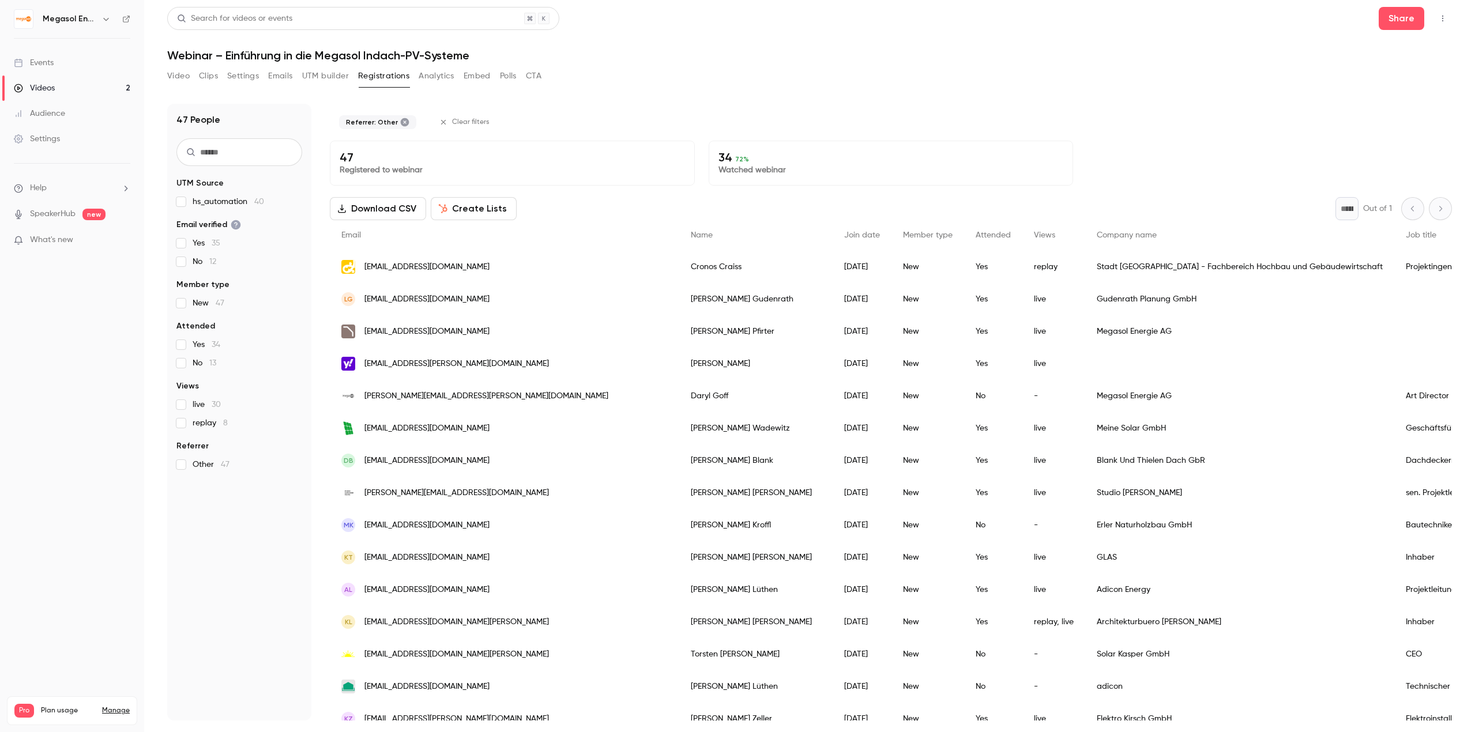
click at [224, 465] on span "47" at bounding box center [225, 465] width 9 height 8
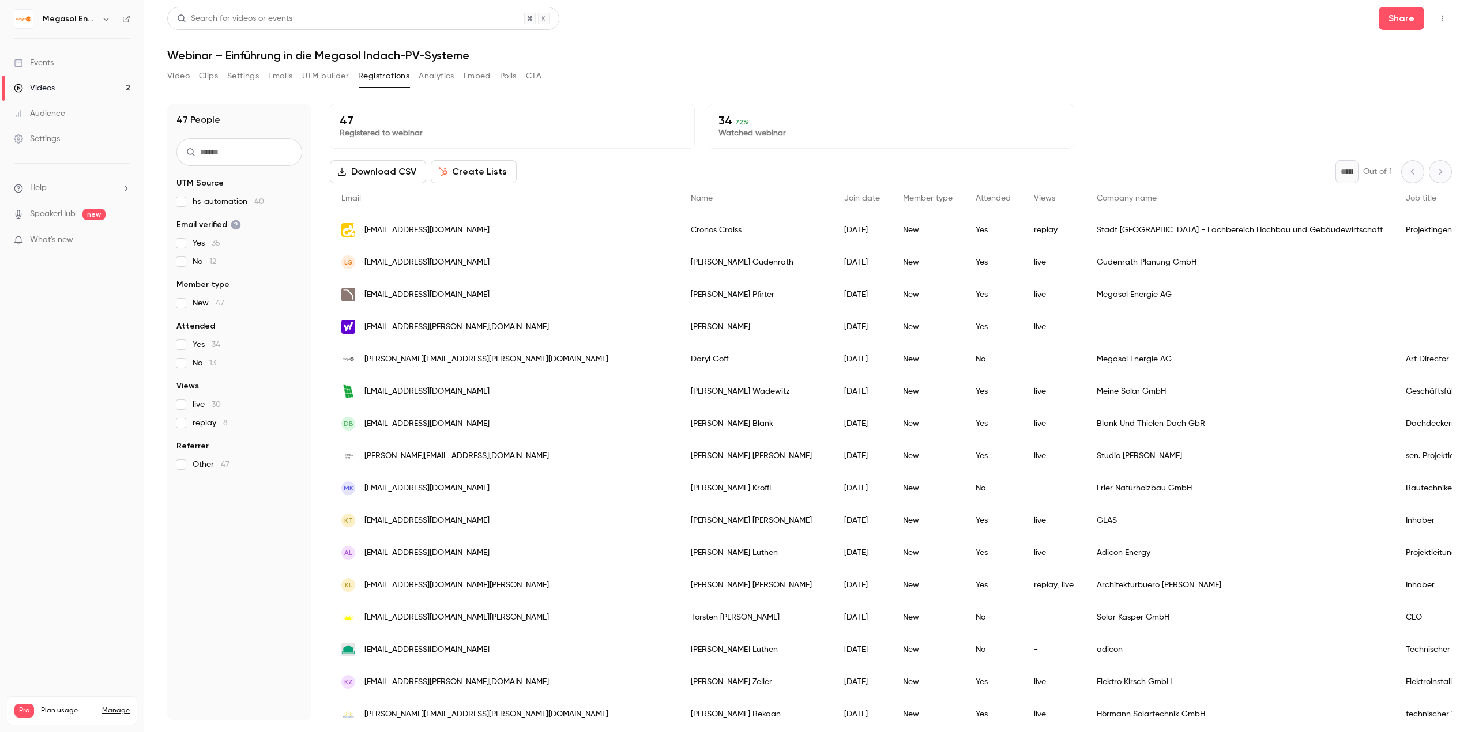
click at [279, 156] on input "text" at bounding box center [239, 152] width 126 height 28
click at [449, 178] on button "Create Lists" at bounding box center [474, 171] width 86 height 23
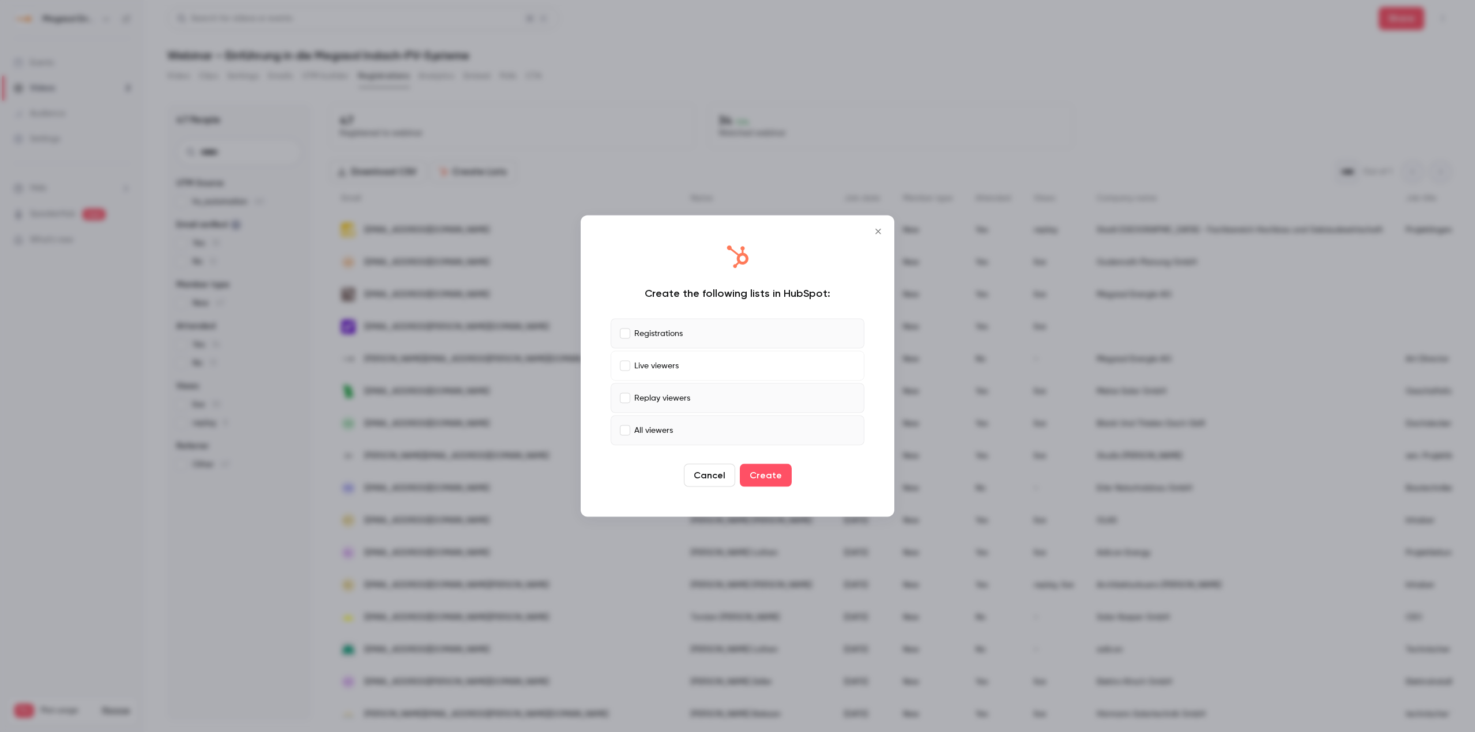
click at [646, 434] on p "All viewers" at bounding box center [653, 430] width 39 height 12
click at [760, 472] on button "Create" at bounding box center [766, 475] width 52 height 23
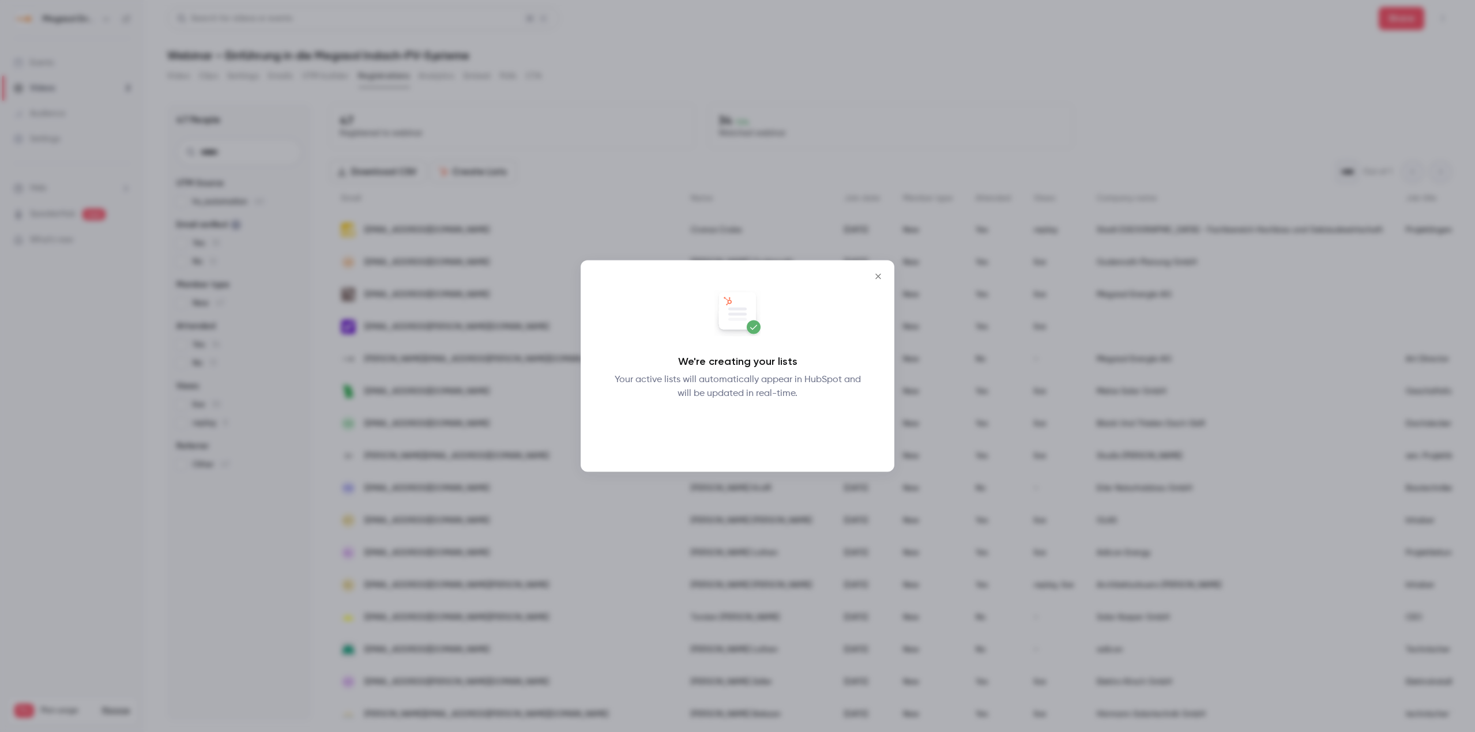
click at [753, 434] on button "Okay" at bounding box center [738, 430] width 42 height 23
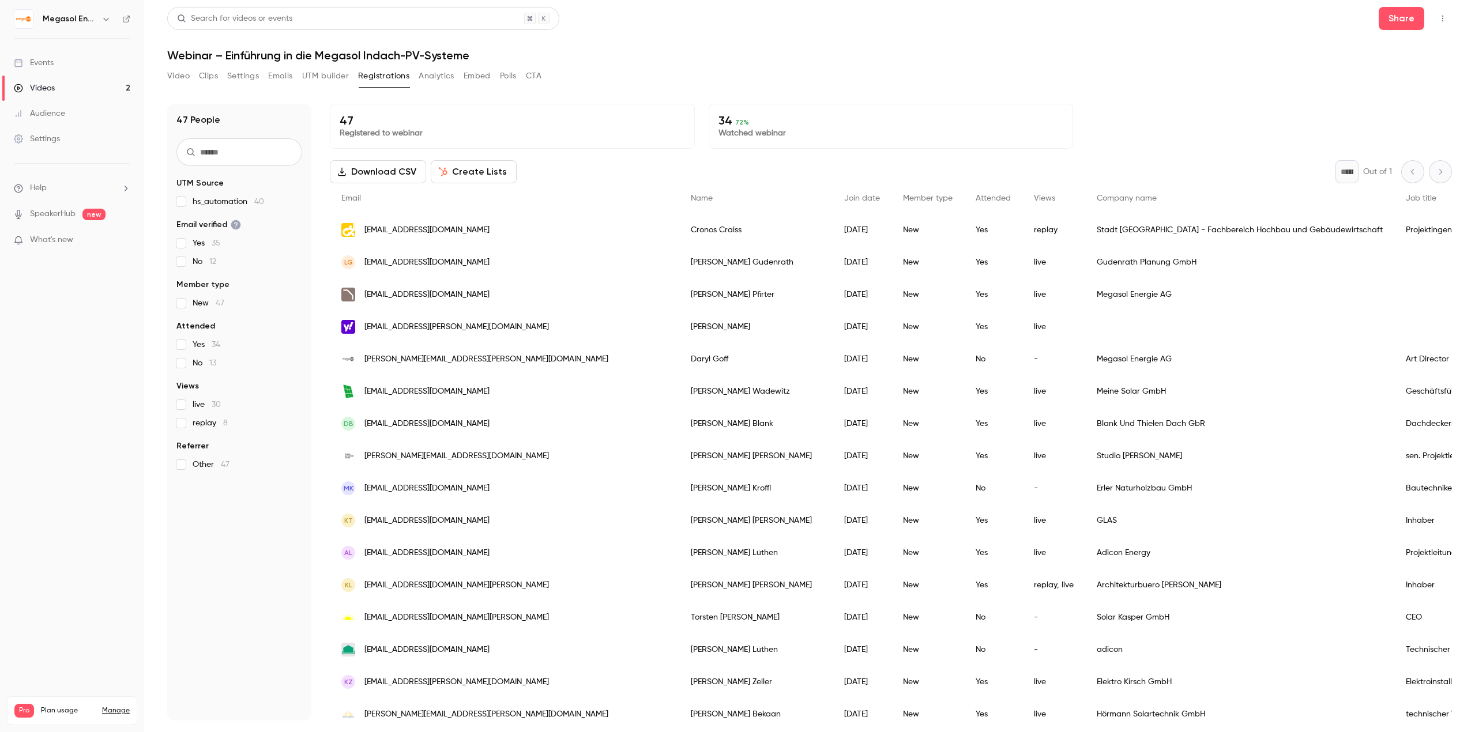
click at [198, 366] on span "No 13" at bounding box center [205, 364] width 24 height 12
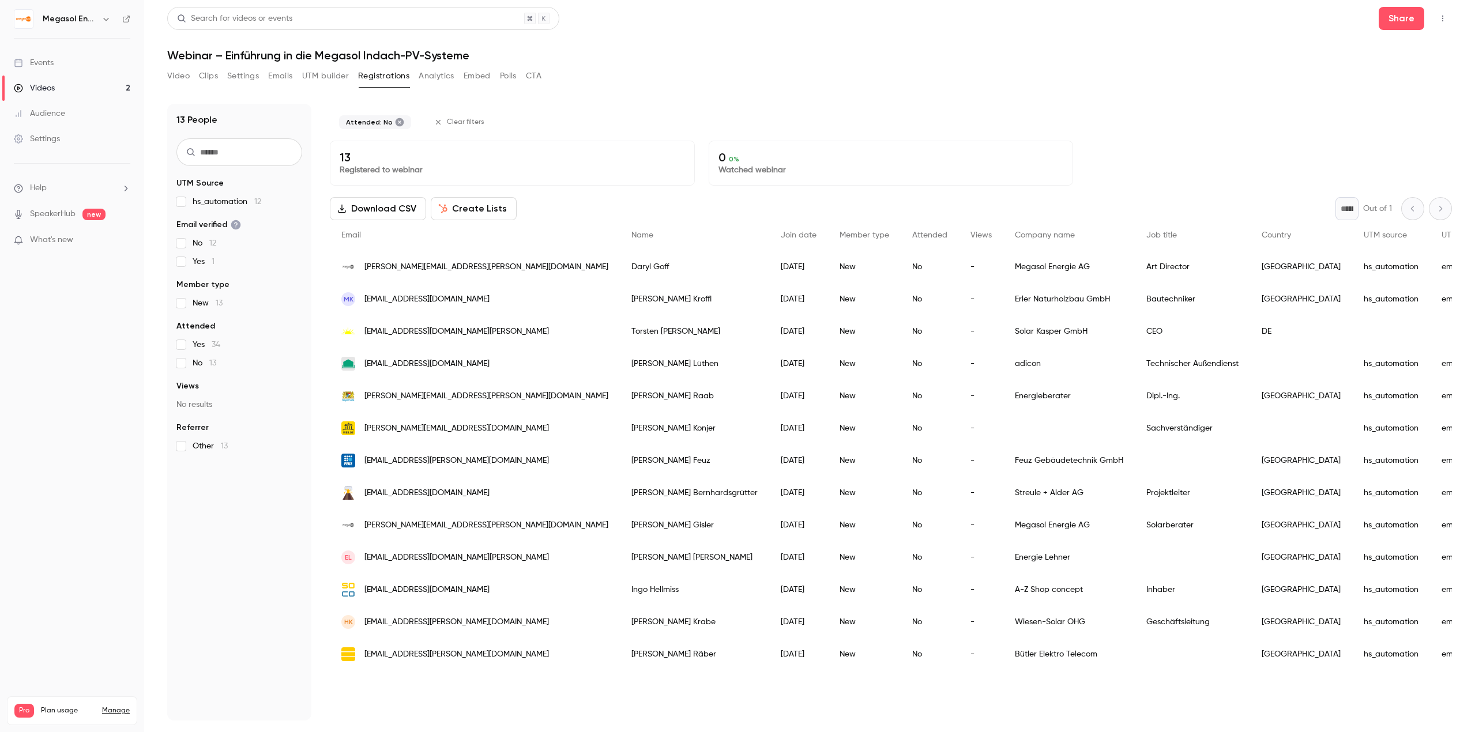
click at [471, 211] on button "Create Lists" at bounding box center [474, 208] width 86 height 23
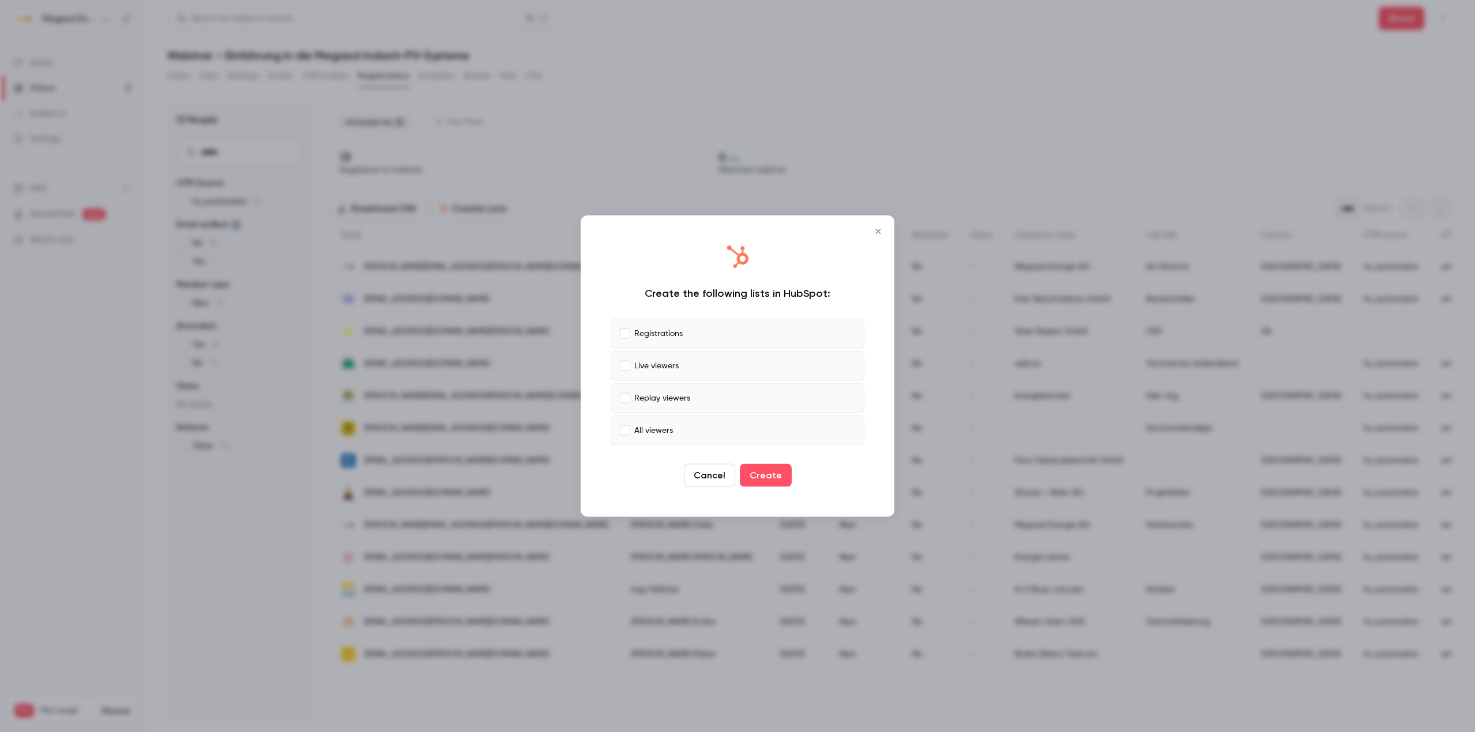
click at [660, 336] on p "Registrations" at bounding box center [658, 334] width 48 height 12
click at [661, 363] on p "Live viewers" at bounding box center [656, 366] width 44 height 12
click at [659, 390] on label "Replay viewers" at bounding box center [738, 399] width 254 height 30
click at [666, 429] on p "All viewers" at bounding box center [653, 430] width 39 height 12
click at [662, 433] on p "All viewers" at bounding box center [653, 430] width 39 height 12
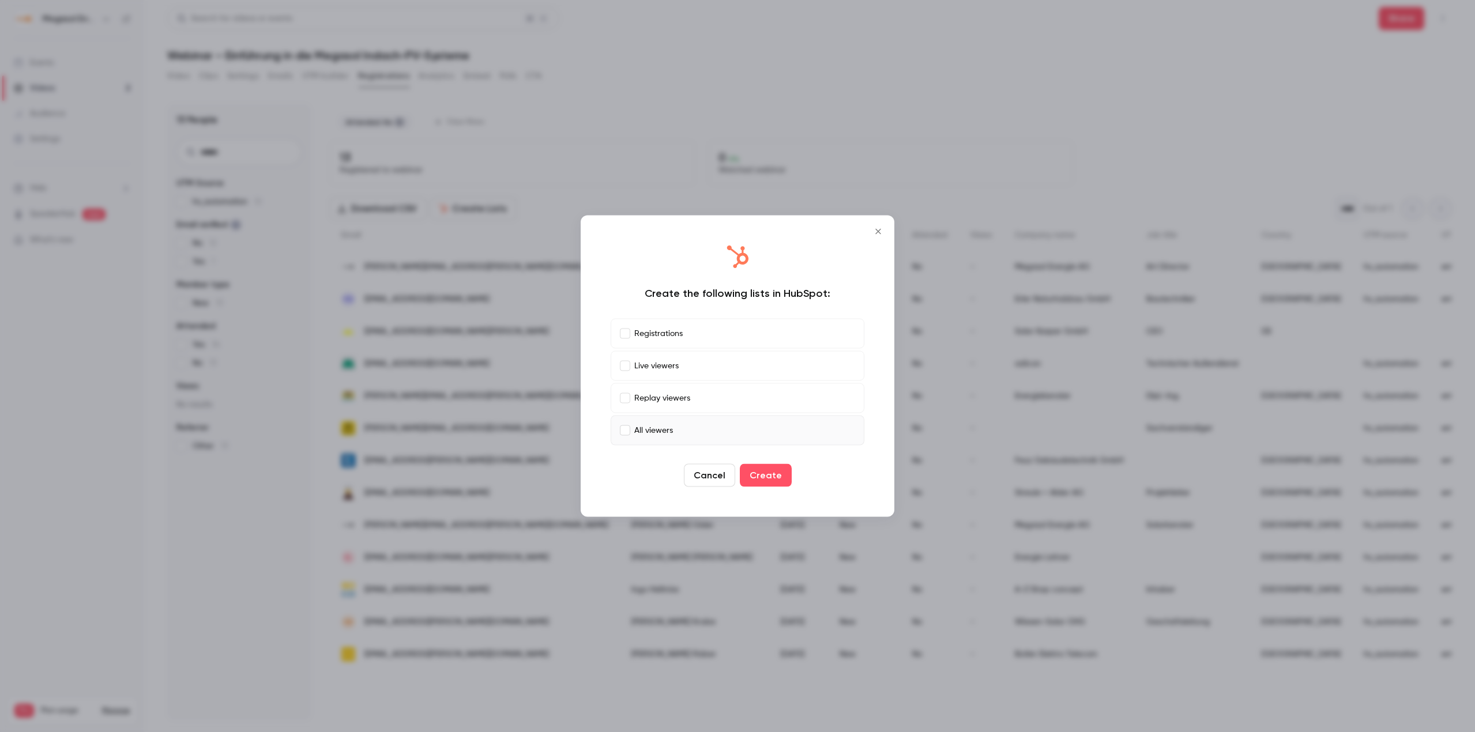
click at [662, 433] on p "All viewers" at bounding box center [653, 430] width 39 height 12
click at [877, 235] on icon "Close" at bounding box center [878, 231] width 14 height 9
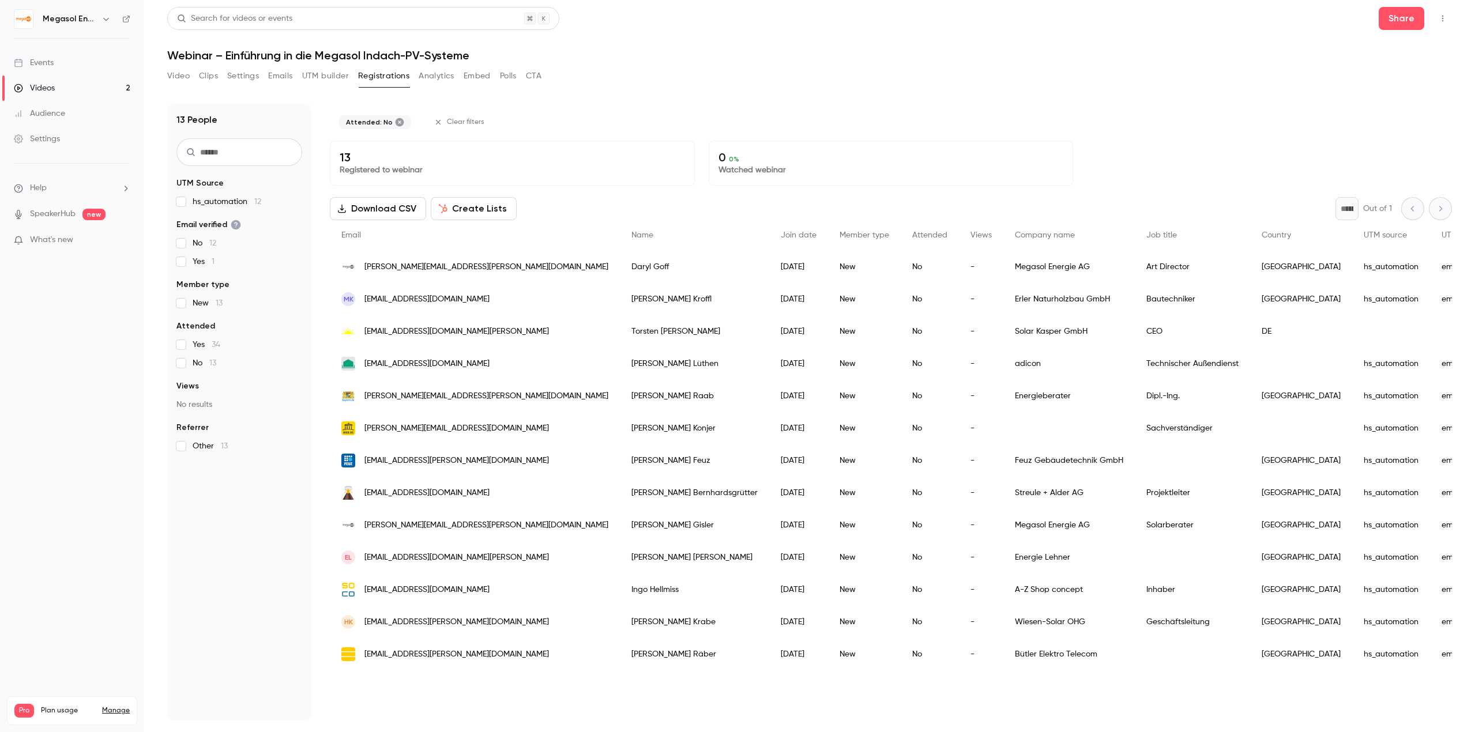
click at [189, 360] on label "No 13" at bounding box center [239, 364] width 126 height 12
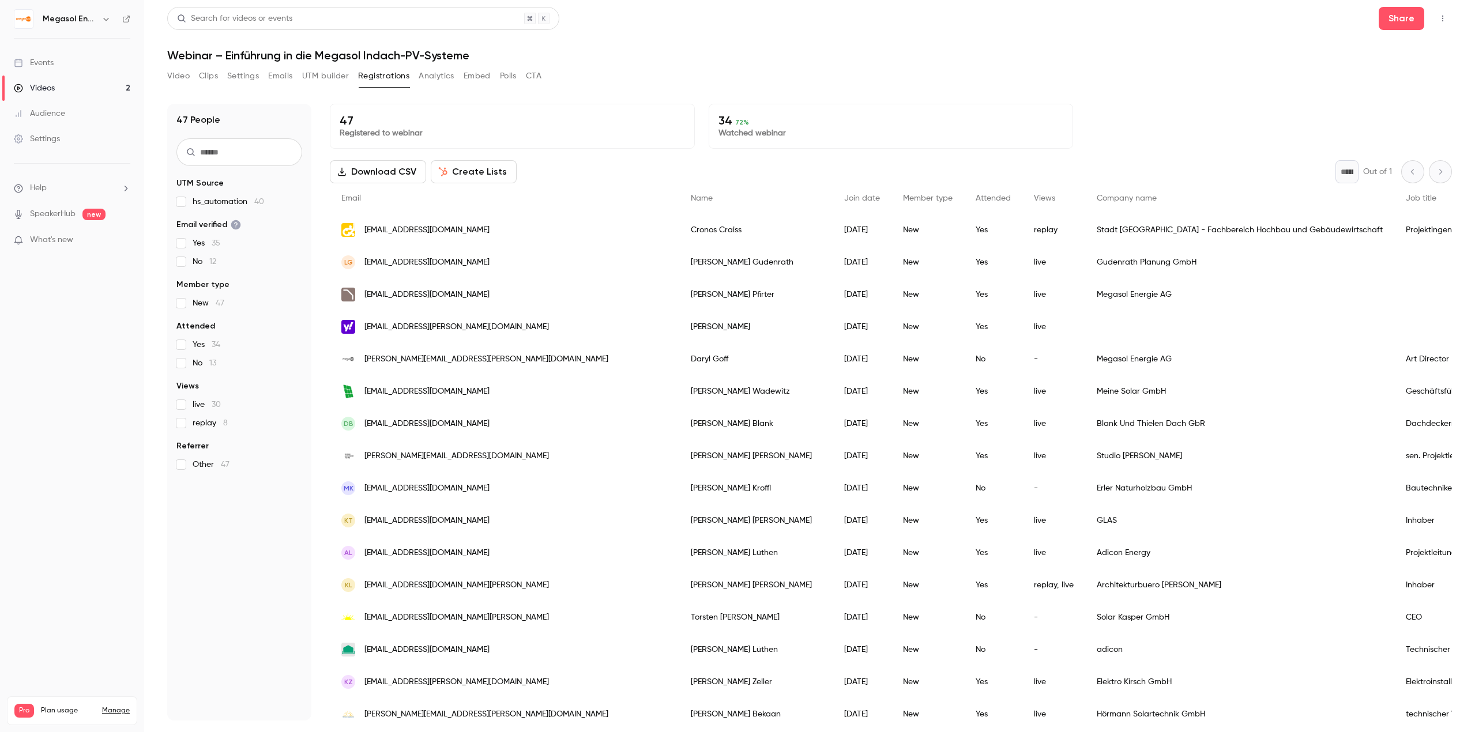
click at [480, 172] on button "Create Lists" at bounding box center [474, 171] width 86 height 23
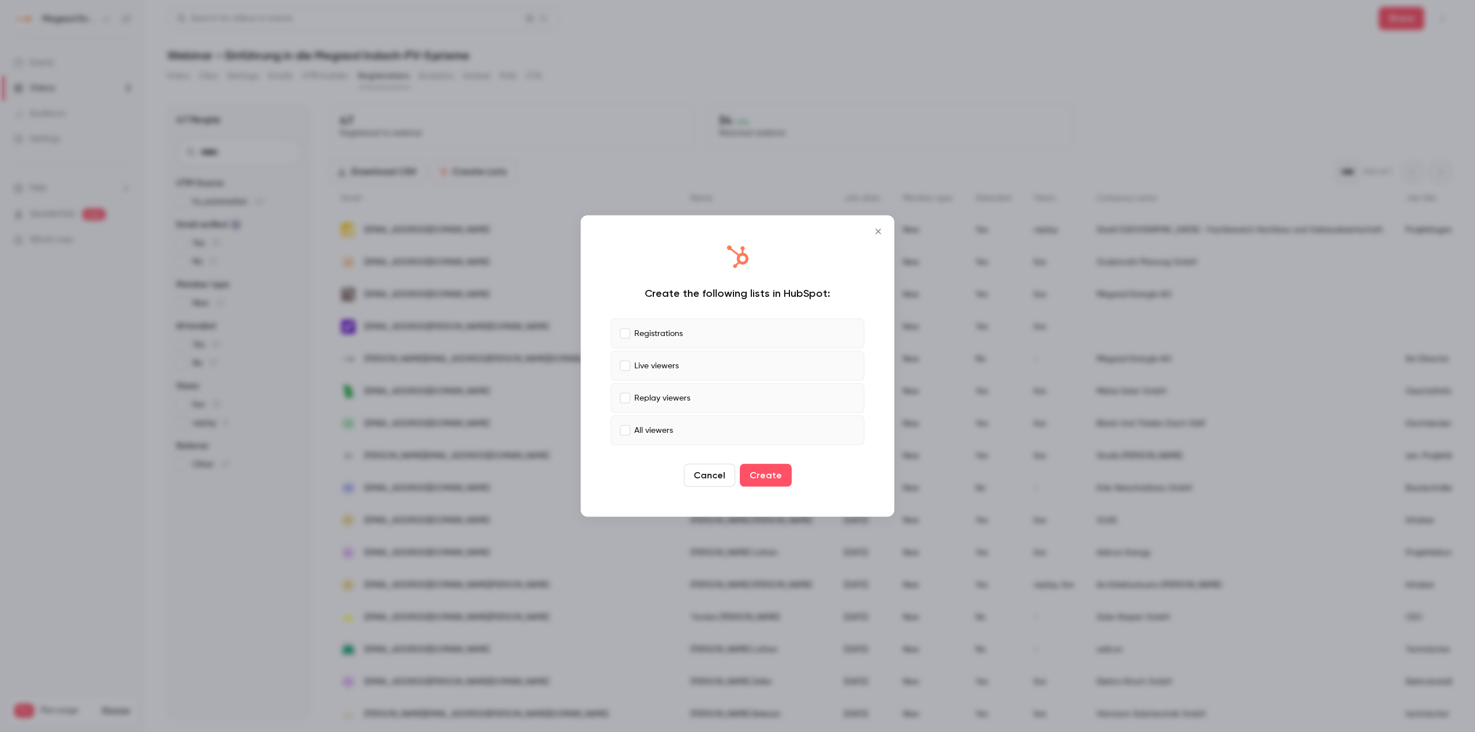
click at [669, 360] on p "Live viewers" at bounding box center [656, 366] width 44 height 12
click at [661, 391] on label "Replay viewers" at bounding box center [738, 399] width 254 height 30
click at [666, 430] on p "All viewers" at bounding box center [653, 430] width 39 height 12
click at [757, 483] on button "Create" at bounding box center [766, 475] width 52 height 23
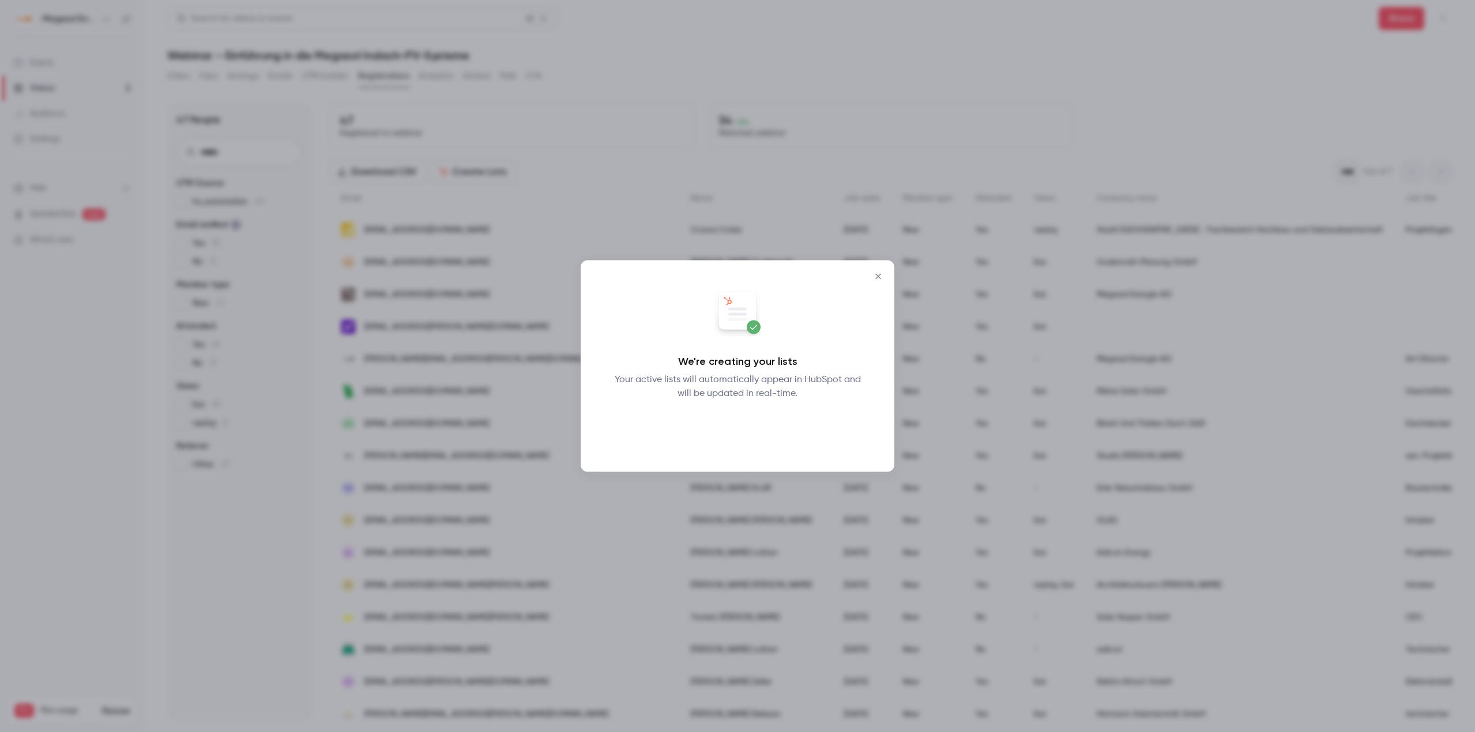
click at [746, 433] on button "Okay" at bounding box center [738, 430] width 42 height 23
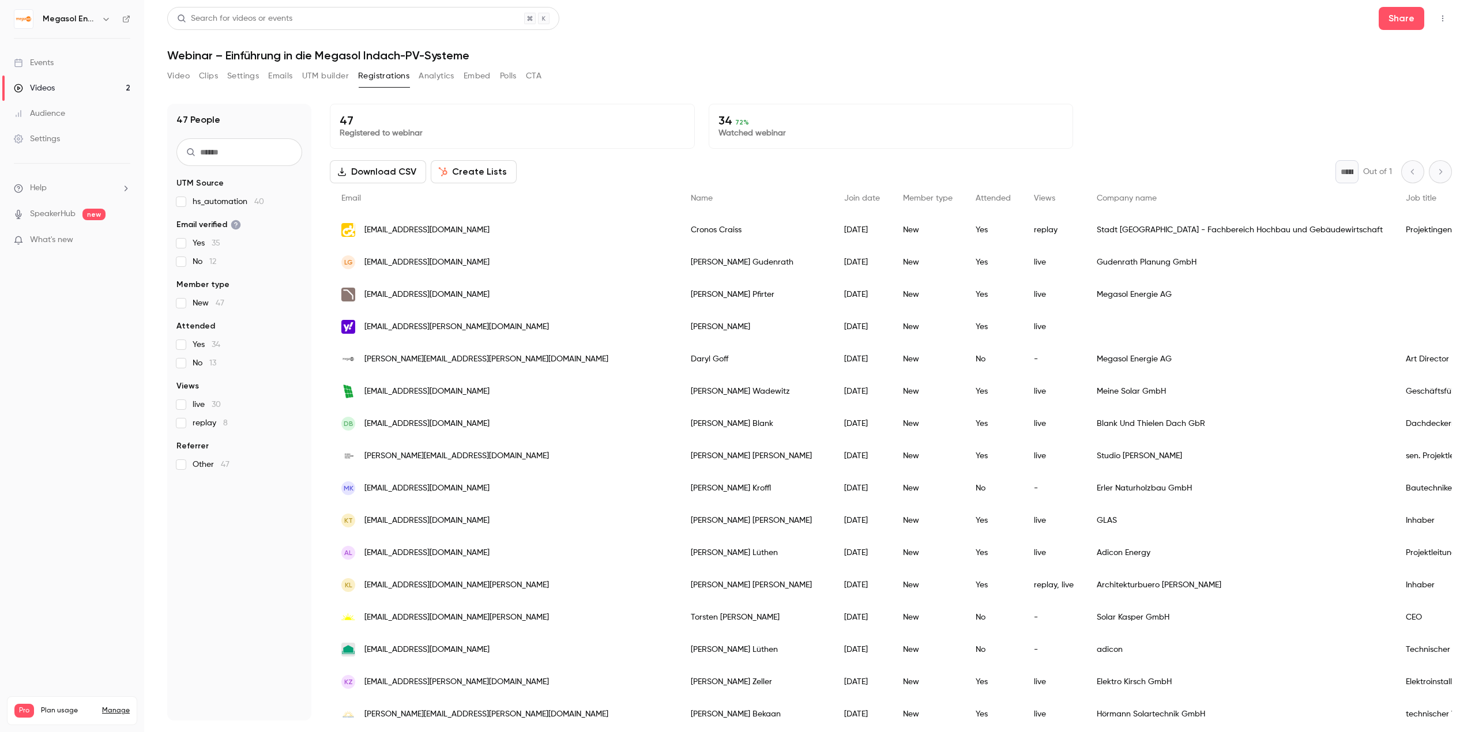
click at [206, 346] on span "Yes 34" at bounding box center [207, 345] width 28 height 12
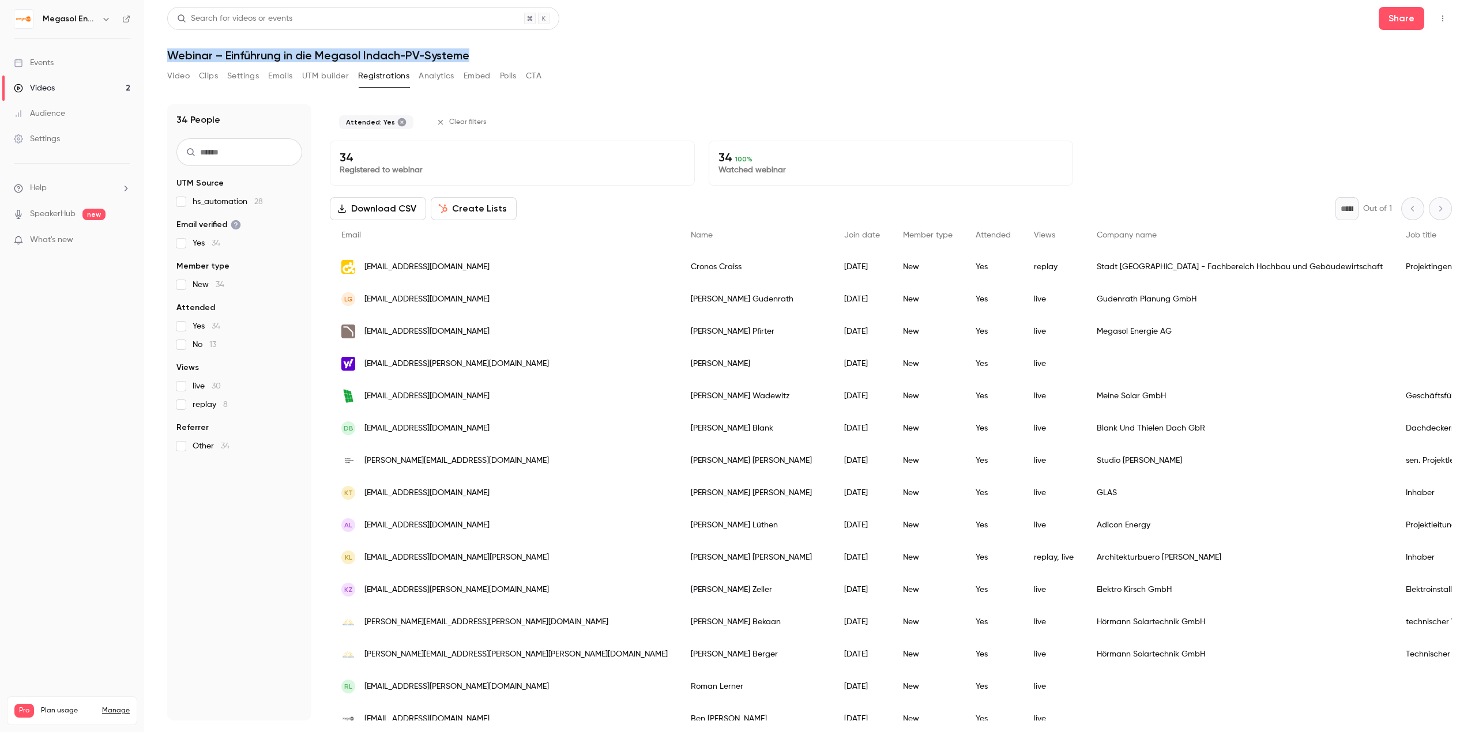
drag, startPoint x: 478, startPoint y: 54, endPoint x: 153, endPoint y: 58, distance: 324.1
click at [153, 58] on main "Search for videos or events Share Webinar – Einführung in die Megasol Indach-PV…" at bounding box center [809, 366] width 1331 height 732
copy h1 "Webinar – Einführung in die Megasol Indach-PV-Systeme"
click at [203, 331] on span "Yes 34" at bounding box center [207, 327] width 28 height 12
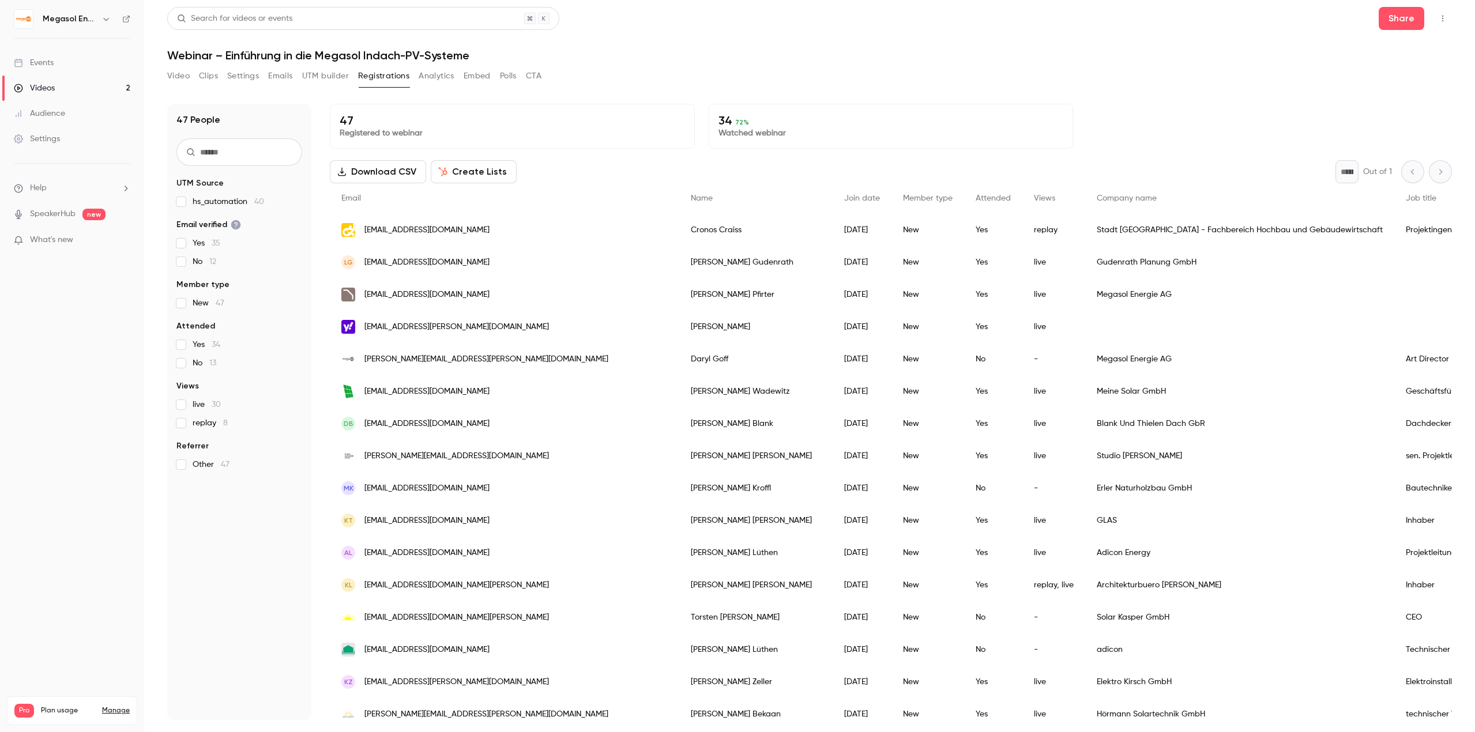
click at [198, 347] on span "Yes 34" at bounding box center [207, 345] width 28 height 12
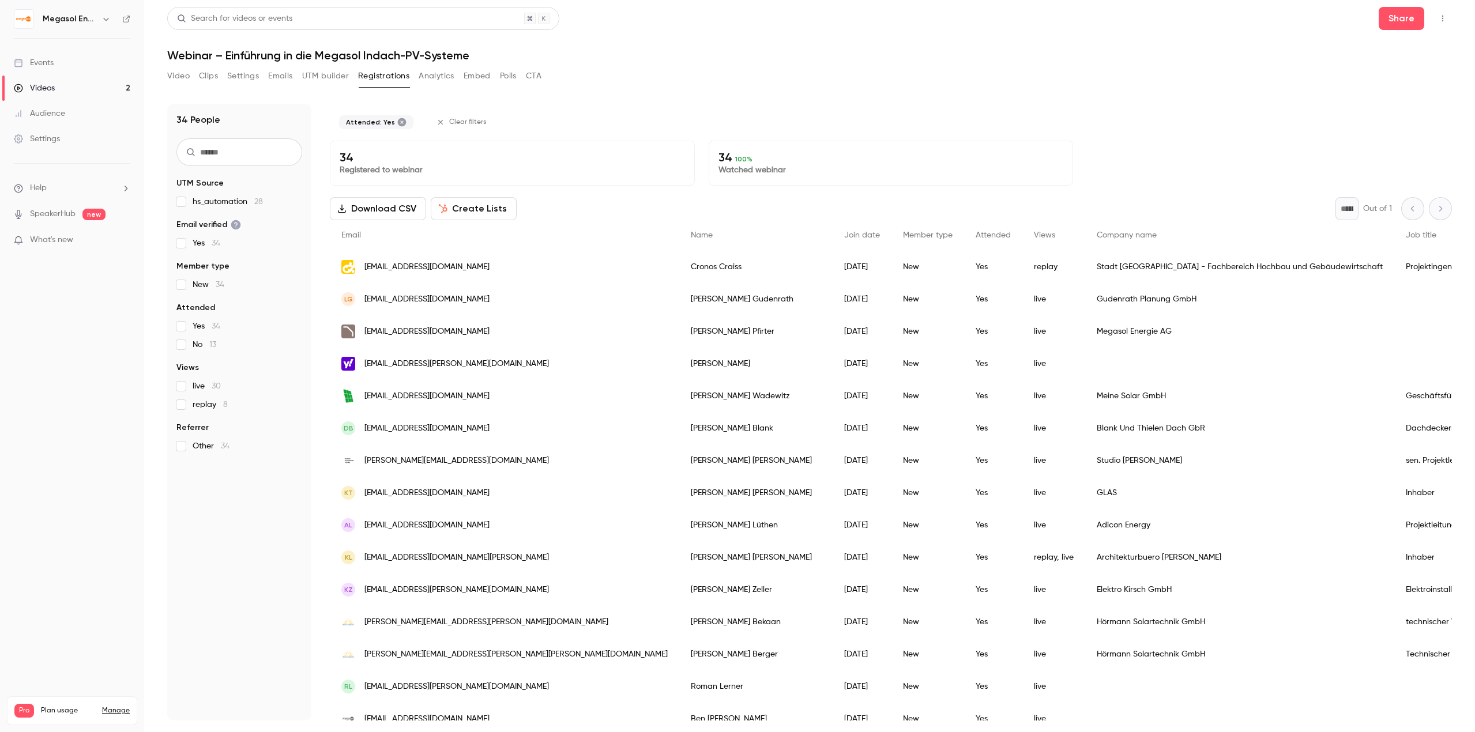
click at [207, 331] on span "Yes 34" at bounding box center [207, 327] width 28 height 12
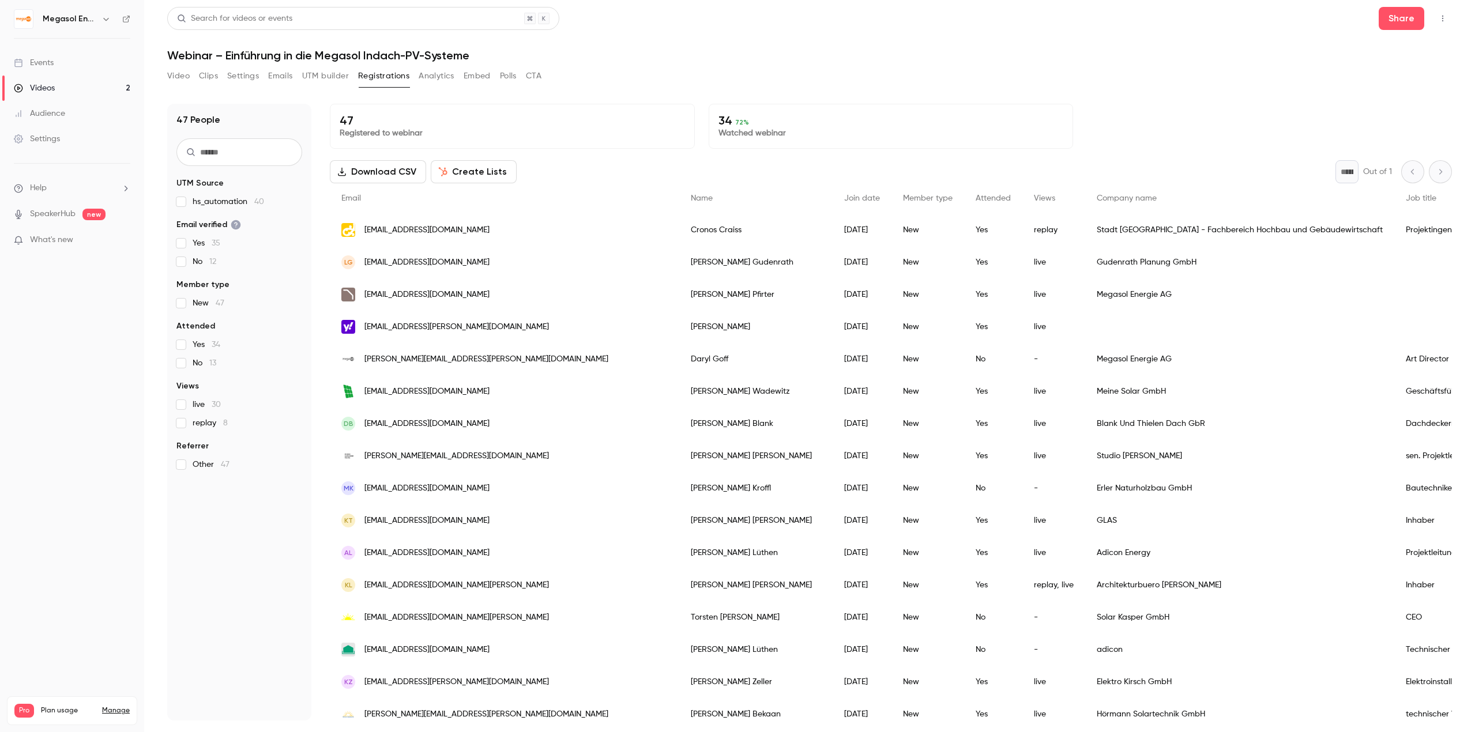
click at [186, 359] on label "No 13" at bounding box center [239, 364] width 126 height 12
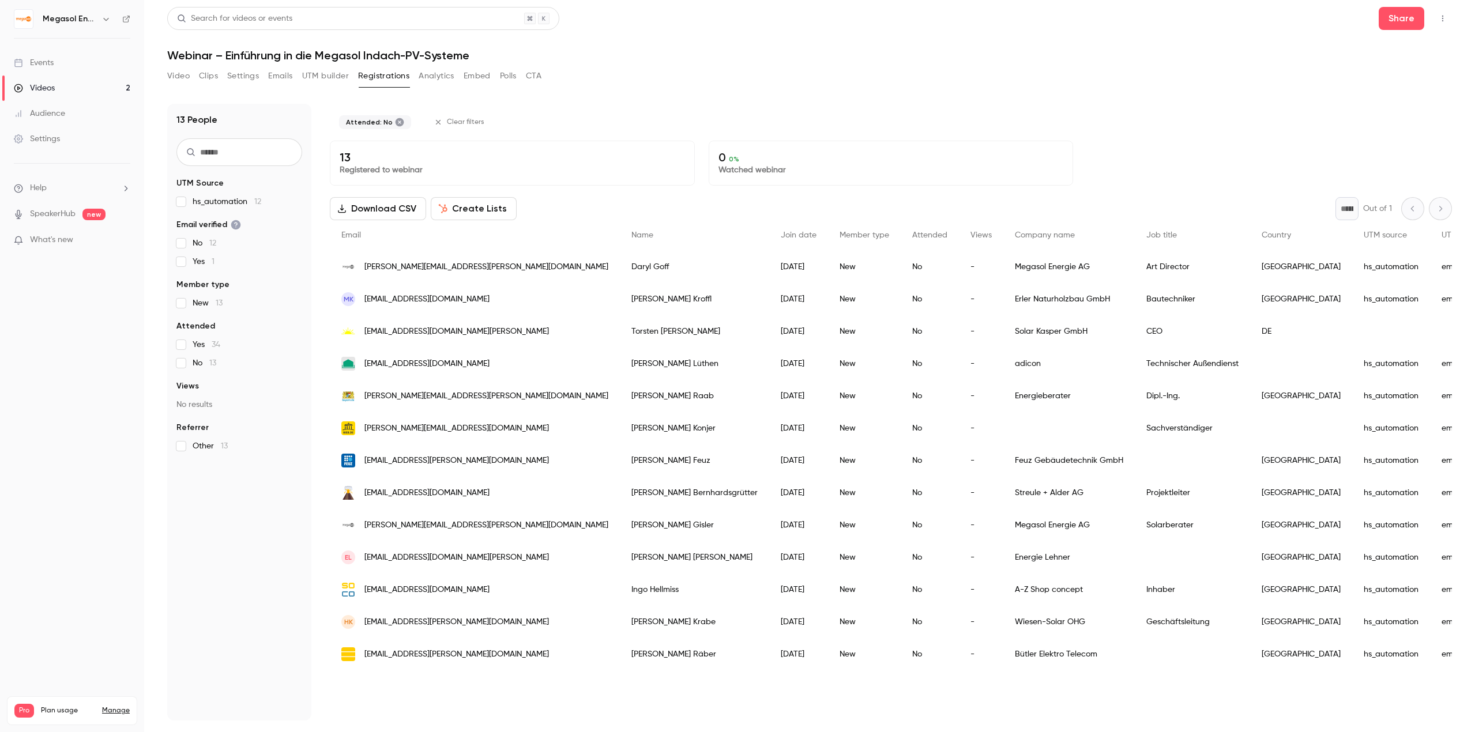
click at [190, 366] on label "No 13" at bounding box center [239, 364] width 126 height 12
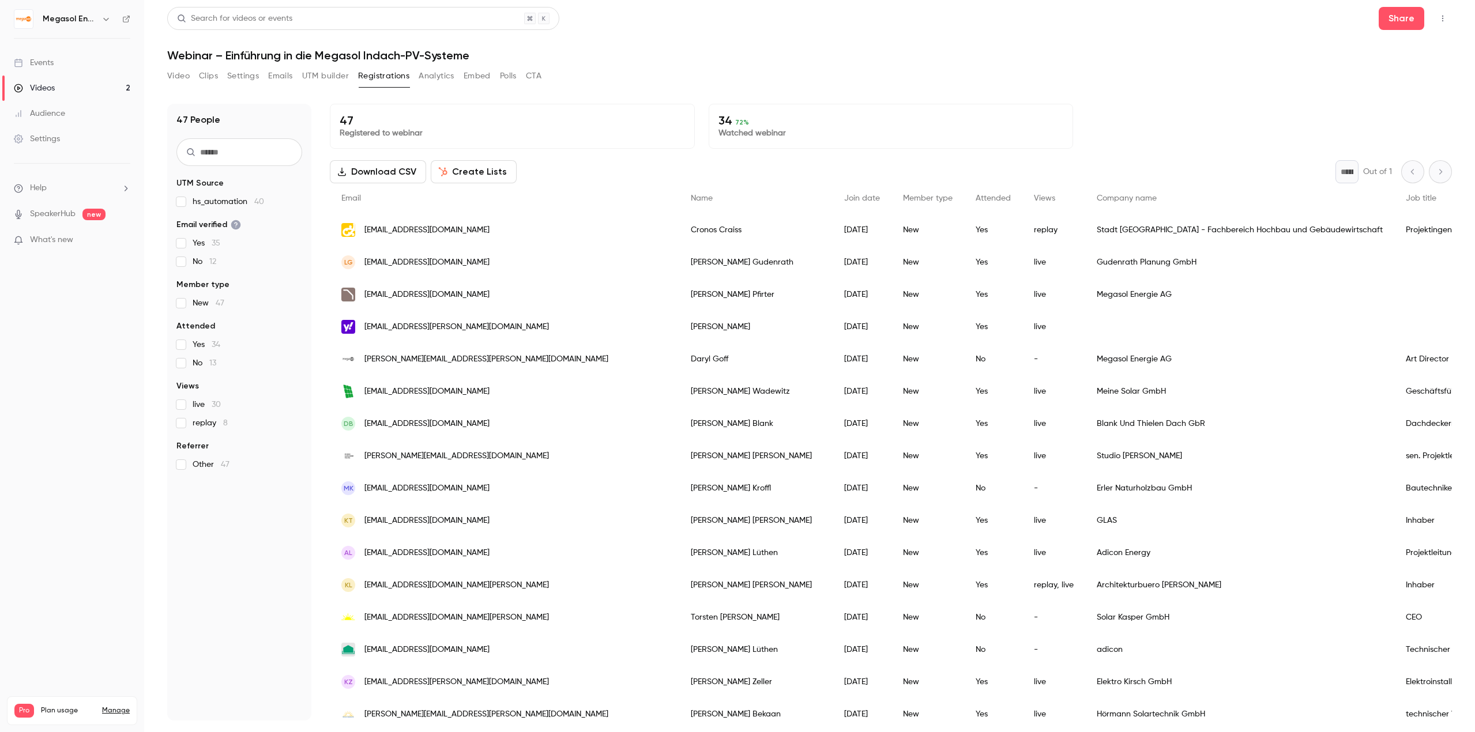
click at [208, 351] on div "Yes 34 No 13" at bounding box center [239, 354] width 126 height 30
click at [202, 350] on span "Yes 34" at bounding box center [207, 345] width 28 height 12
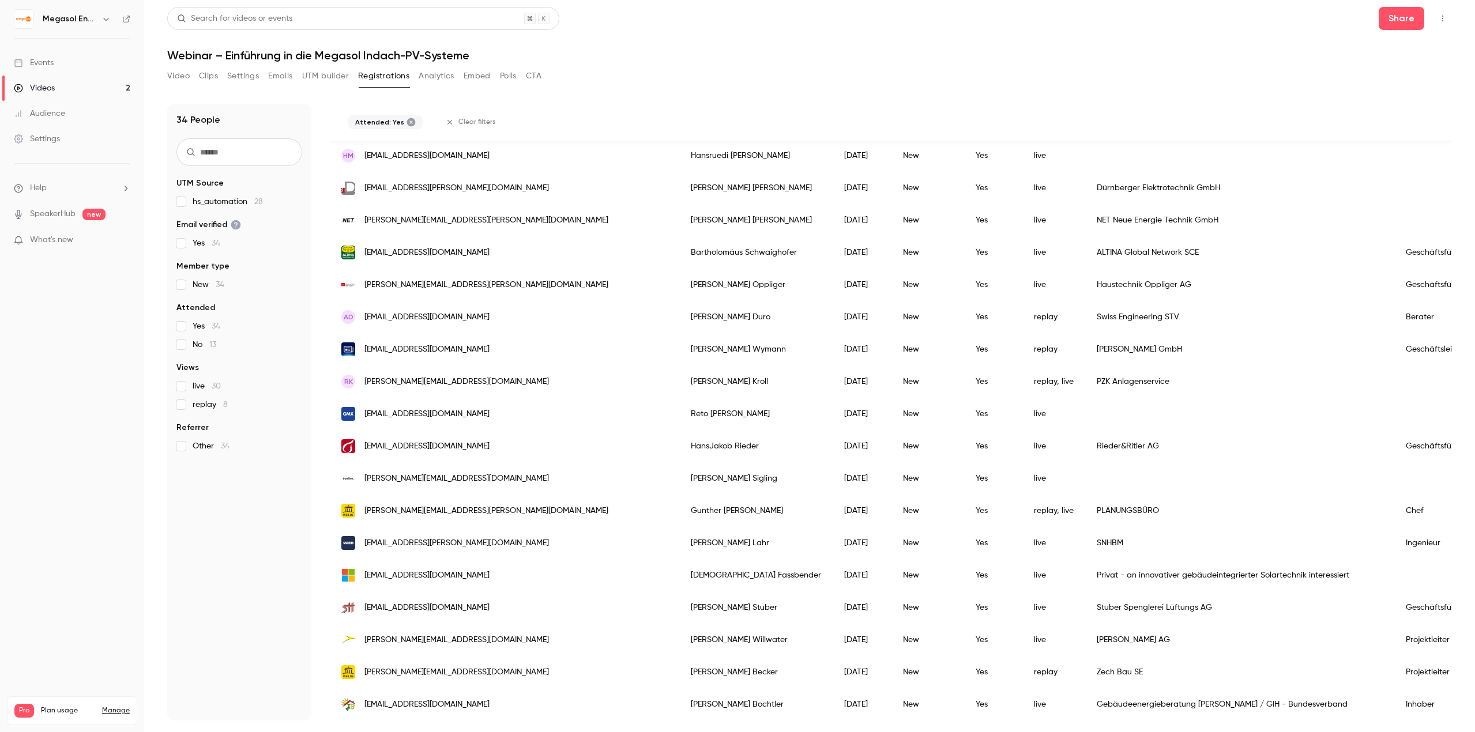
scroll to position [637, 0]
